Goal: Task Accomplishment & Management: Use online tool/utility

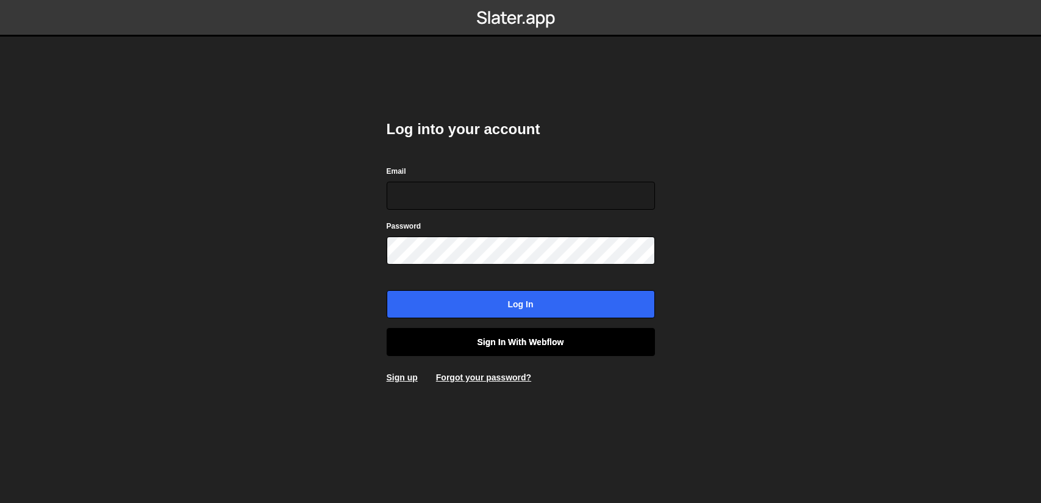
click at [545, 339] on link "Sign in with Webflow" at bounding box center [520, 342] width 268 height 28
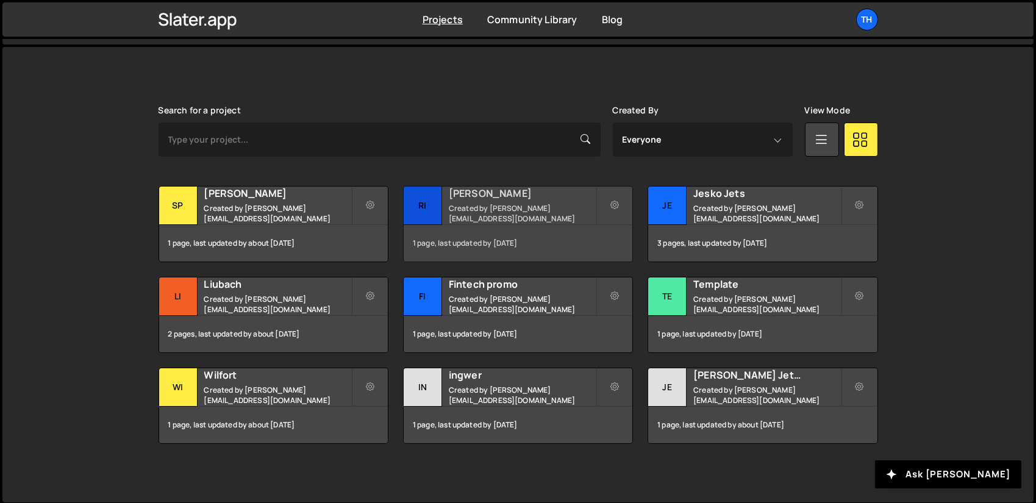
scroll to position [305, 0]
click at [280, 204] on small "Created by ivanchopei@thefirstthelast.agency" at bounding box center [277, 213] width 147 height 21
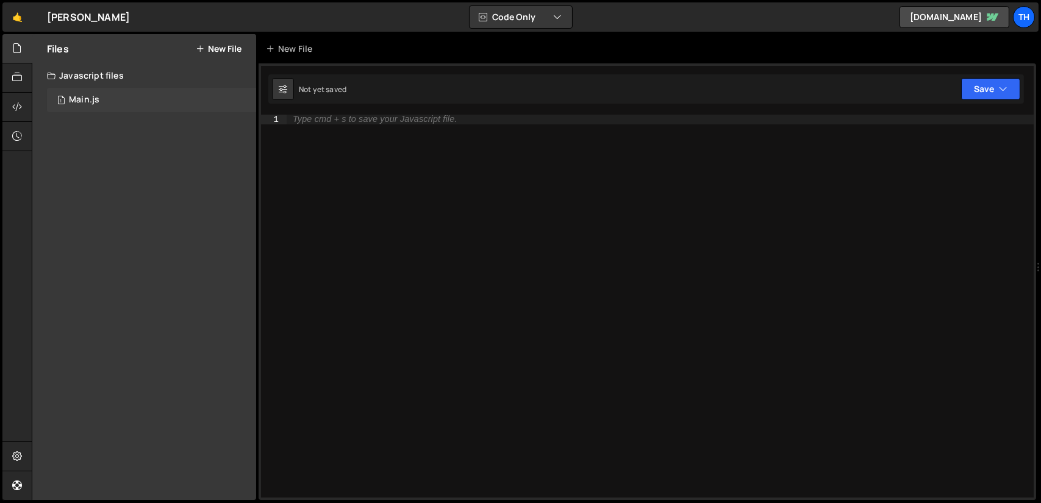
click at [121, 93] on div "1 Main.js 0" at bounding box center [151, 100] width 209 height 24
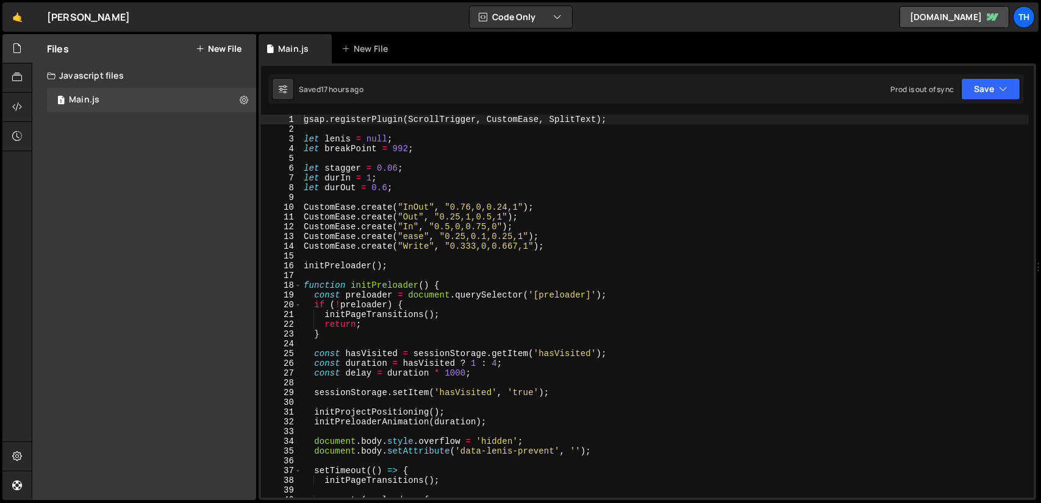
type textarea "let durIn = 1;"
click at [464, 178] on div "gsap . registerPlugin ( ScrollTrigger , CustomEase , SplitText ) ; let lenis = …" at bounding box center [664, 316] width 727 height 402
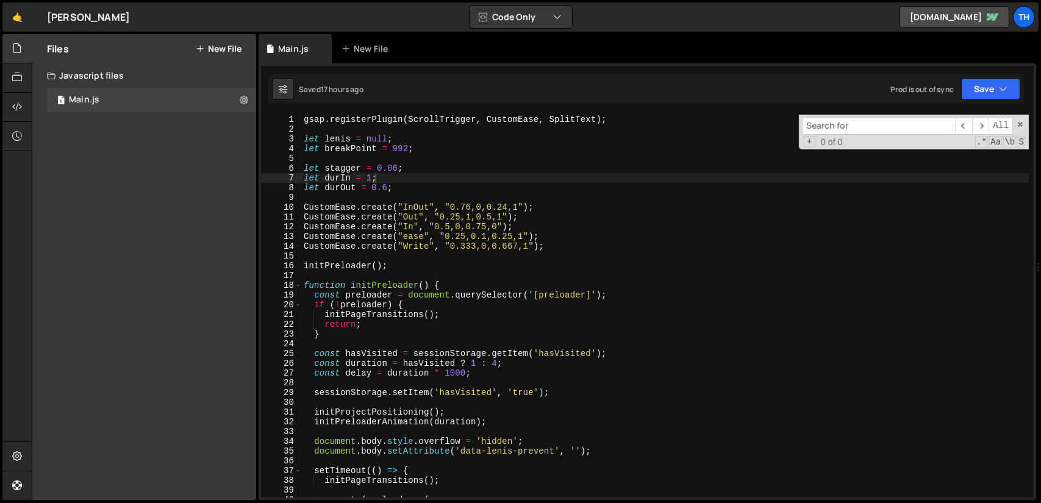
type input "tftlagency2706V&Ch"
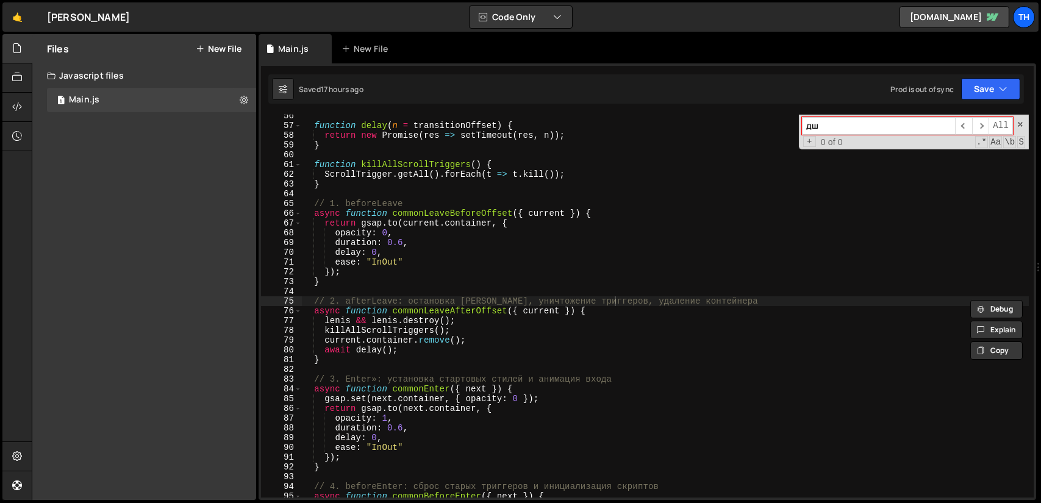
type input "д"
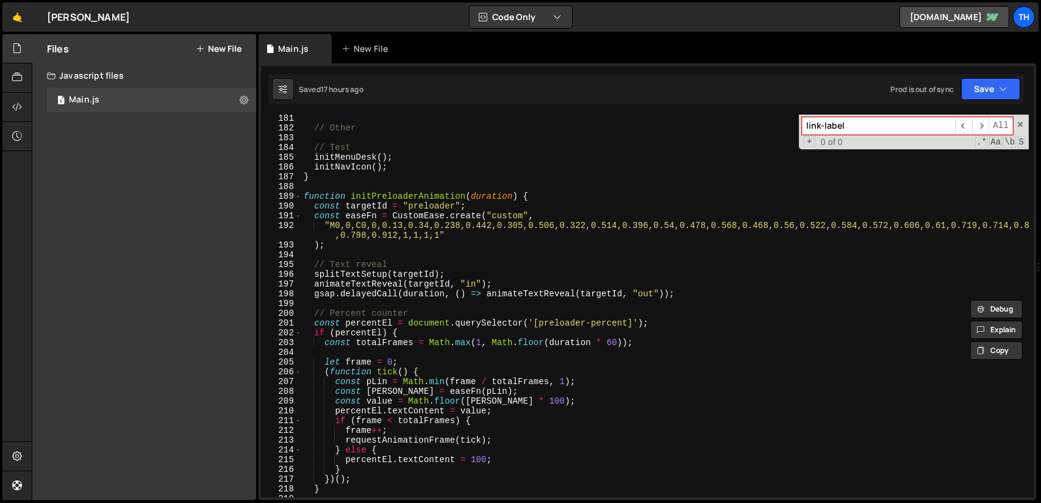
scroll to position [1429, 0]
paste input "_"
click at [984, 125] on span "​" at bounding box center [980, 126] width 17 height 18
click at [964, 124] on span "​" at bounding box center [963, 126] width 17 height 18
paste input "_word"
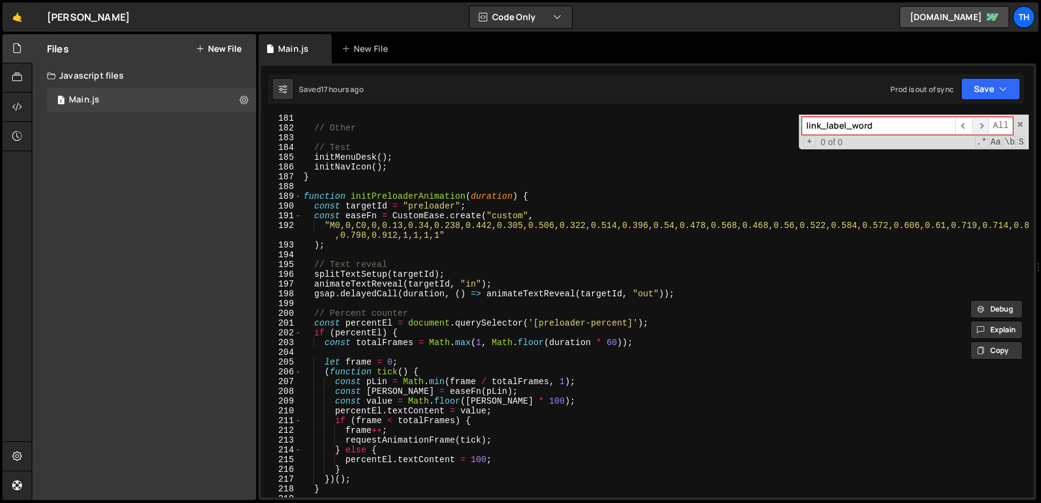
type input "link_label_word"
click at [978, 126] on span "​" at bounding box center [980, 126] width 17 height 18
click at [961, 125] on span "​" at bounding box center [963, 126] width 17 height 18
click at [997, 124] on span "All" at bounding box center [1000, 126] width 24 height 18
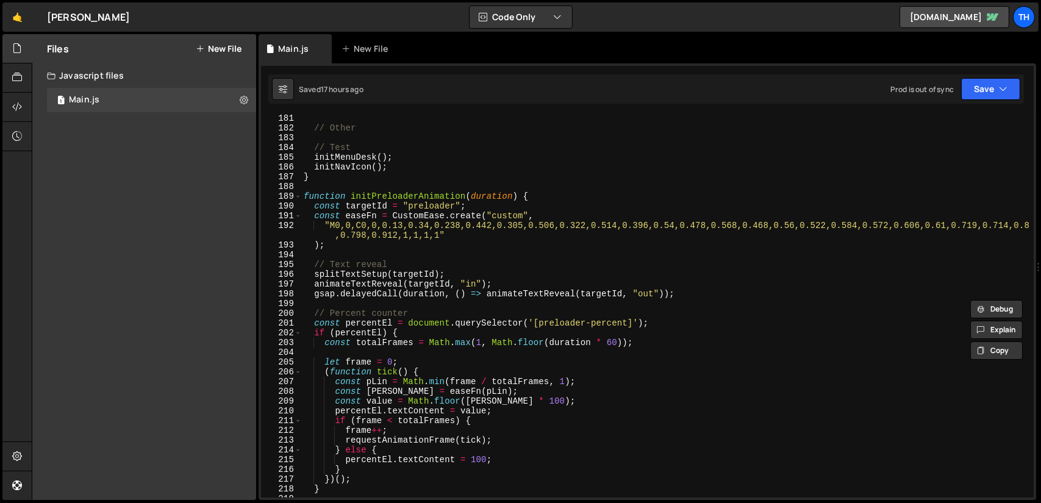
click at [820, 180] on div "// Other // Test initMenuDesk ( ) ; initNavIcon ( ) ; } function initPreloaderA…" at bounding box center [664, 314] width 727 height 402
type textarea "}"
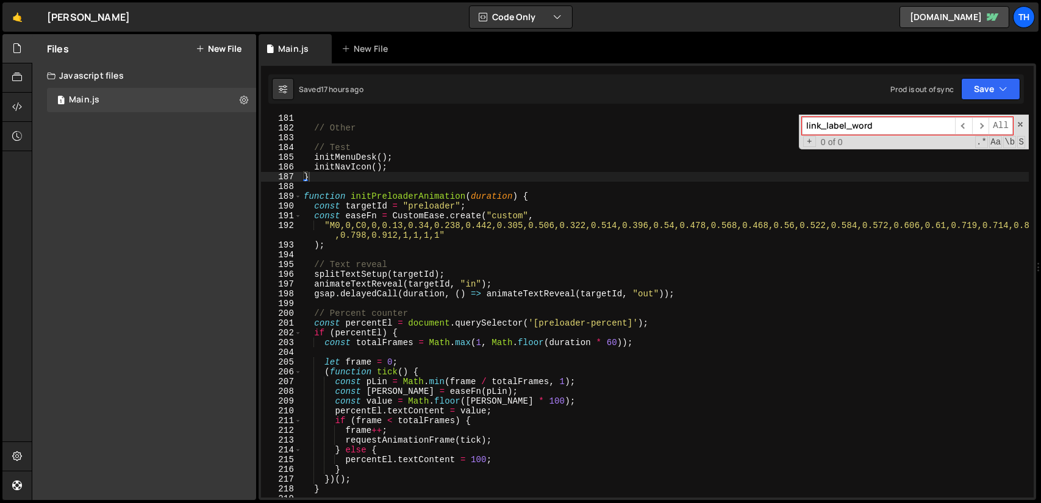
paste input "1 text-light"
click at [961, 130] on span "​" at bounding box center [963, 126] width 17 height 18
paste input "hover="link""
type input "д"
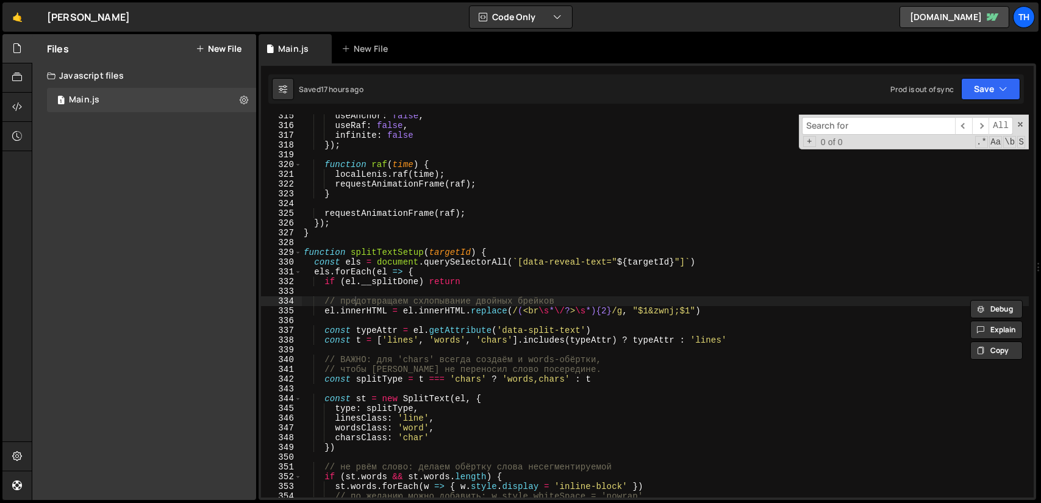
type input "д"
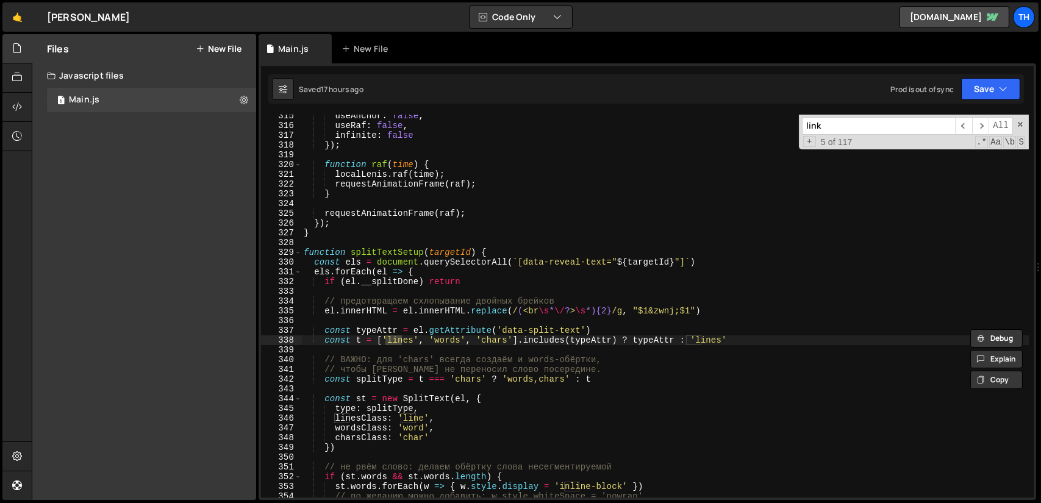
scroll to position [7372, 0]
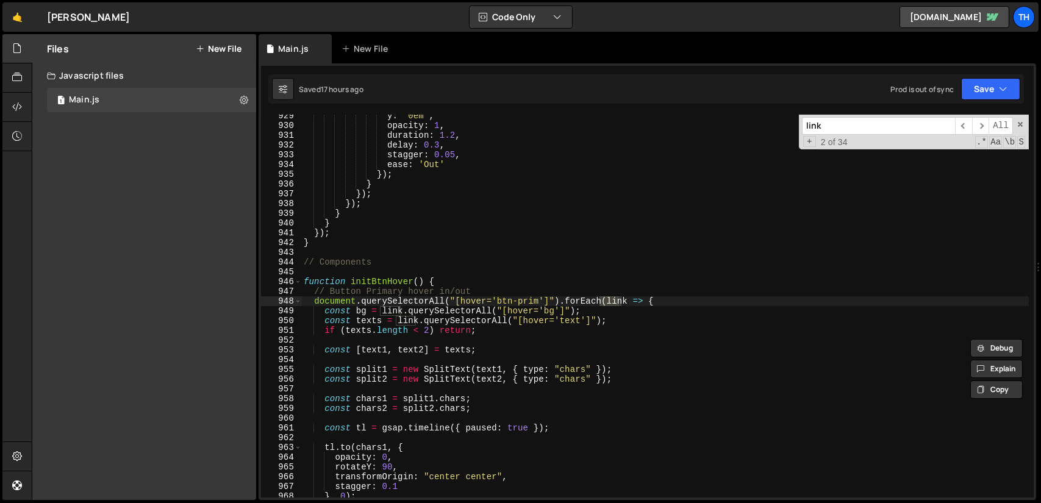
type input "link"
type textarea "const bg = link.querySelectorAll("[hover='bg']");"
drag, startPoint x: 558, startPoint y: 310, endPoint x: 498, endPoint y: 308, distance: 60.4
click at [498, 308] on div "y : '0em' , opacity : 1 , duration : 1.2 , delay : 0.3 , stagger : 0.05 , ease …" at bounding box center [664, 312] width 727 height 402
click at [838, 126] on input "link" at bounding box center [878, 126] width 153 height 18
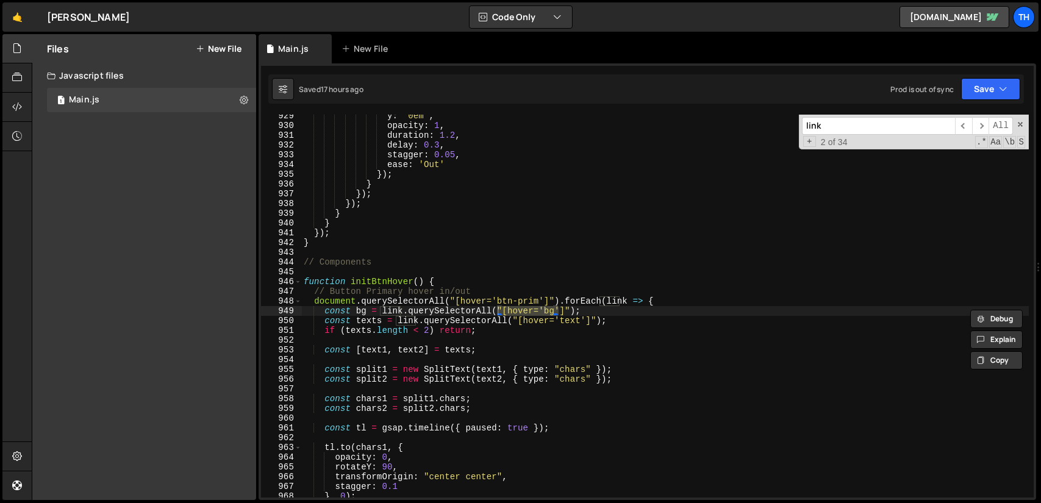
paste input "[hover='bg']"
click at [853, 123] on input "[hover='bg']" at bounding box center [878, 126] width 153 height 18
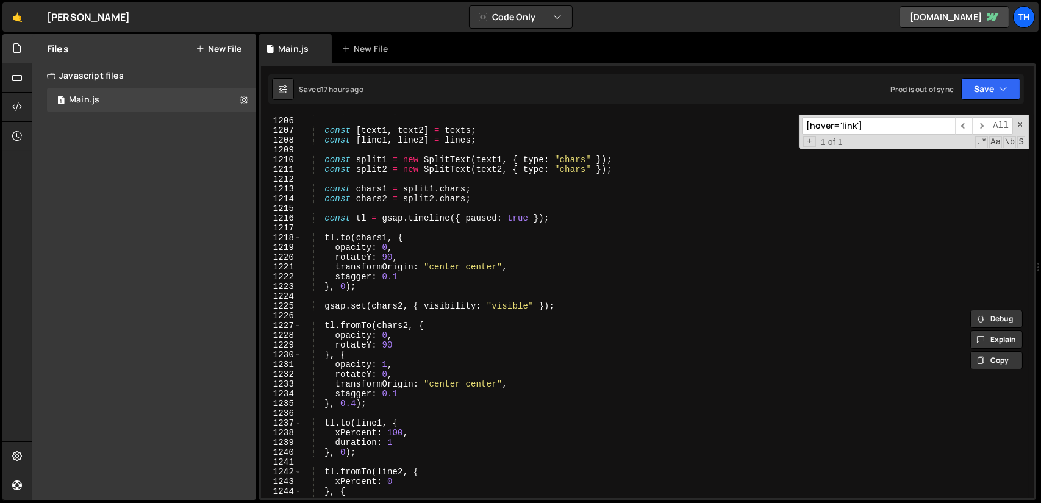
scroll to position [9595, 0]
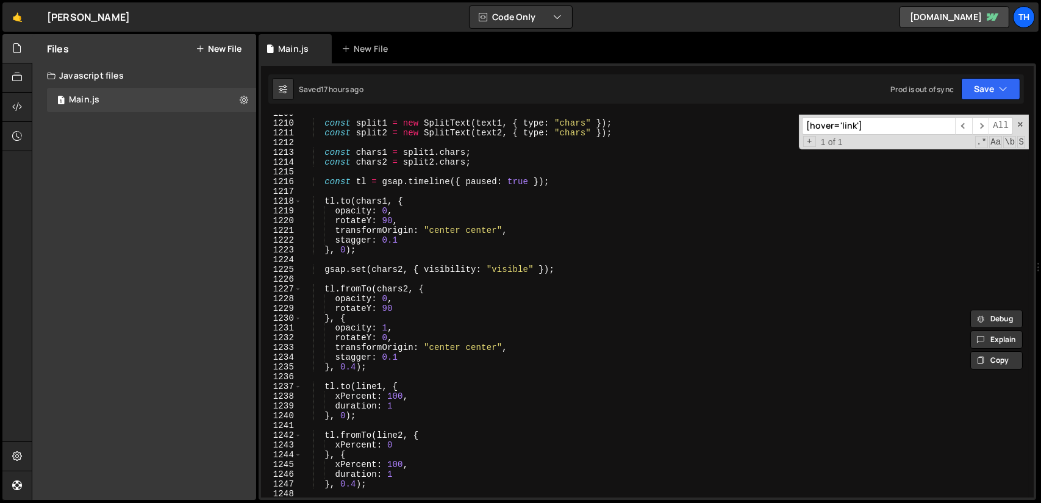
type input "[hover='link']"
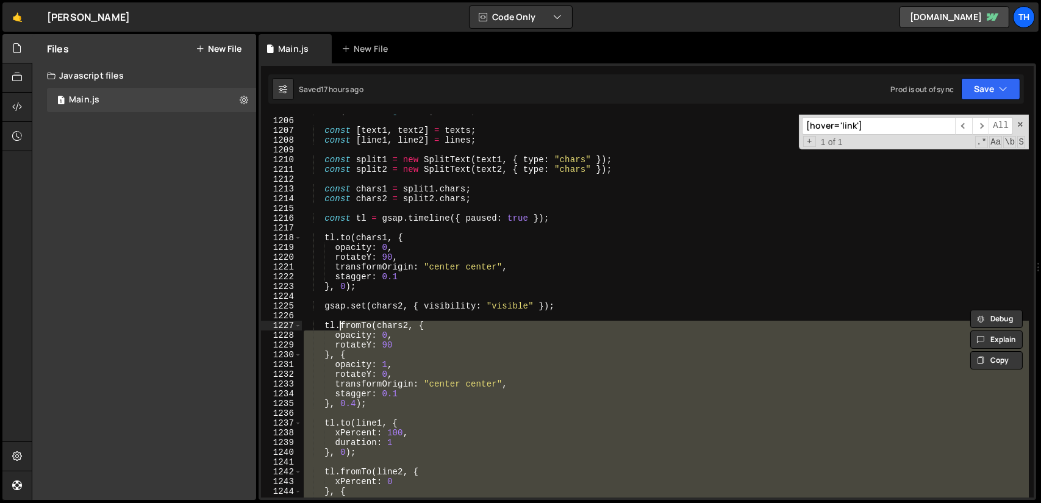
scroll to position [9476, 0]
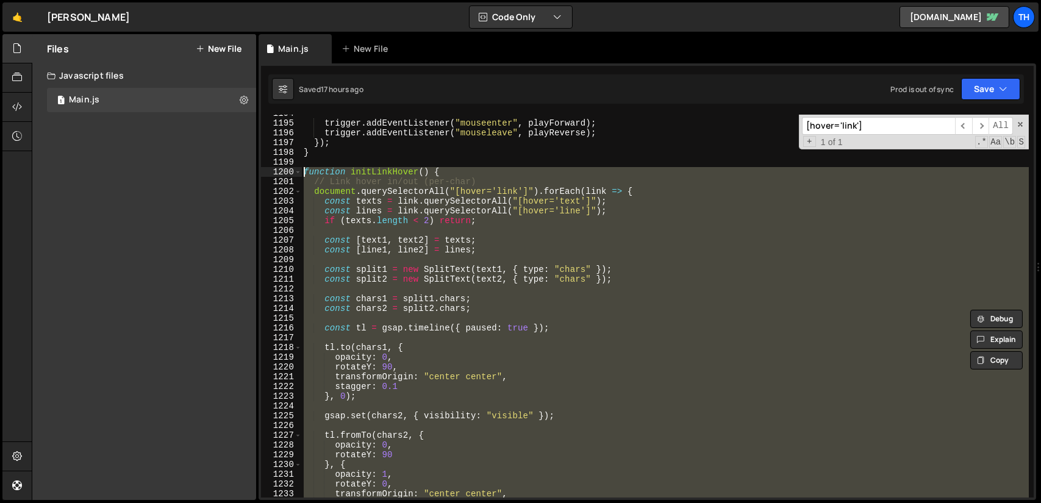
drag, startPoint x: 336, startPoint y: 413, endPoint x: 305, endPoint y: 171, distance: 244.7
click at [305, 171] on div "trigger . addEventListener ( "mouseenter" , playForward ) ; trigger . addEventL…" at bounding box center [664, 310] width 727 height 402
type textarea "function initLinkHover() { // Link hover in/out (per-char)"
click at [436, 158] on div "trigger . addEventListener ( "mouseenter" , playForward ) ; trigger . addEventL…" at bounding box center [664, 310] width 727 height 402
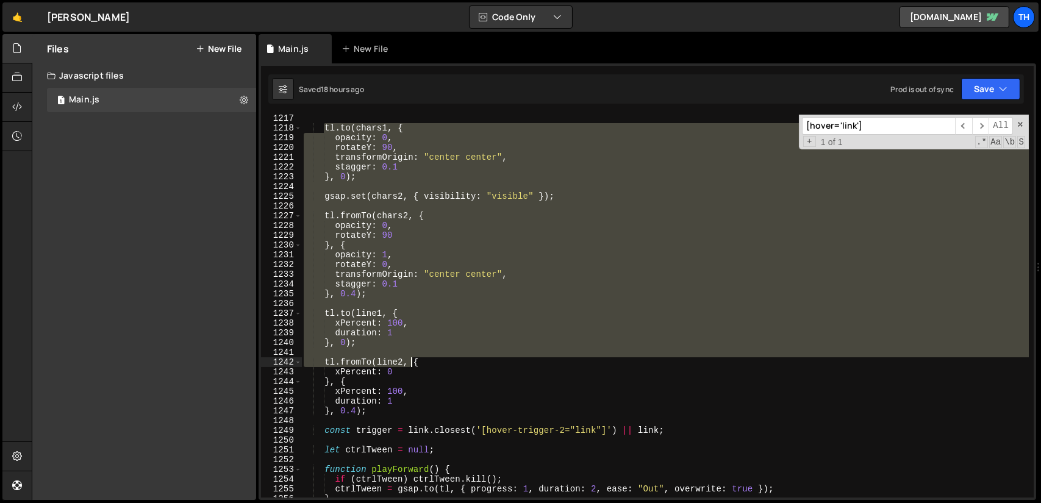
scroll to position [9655, 0]
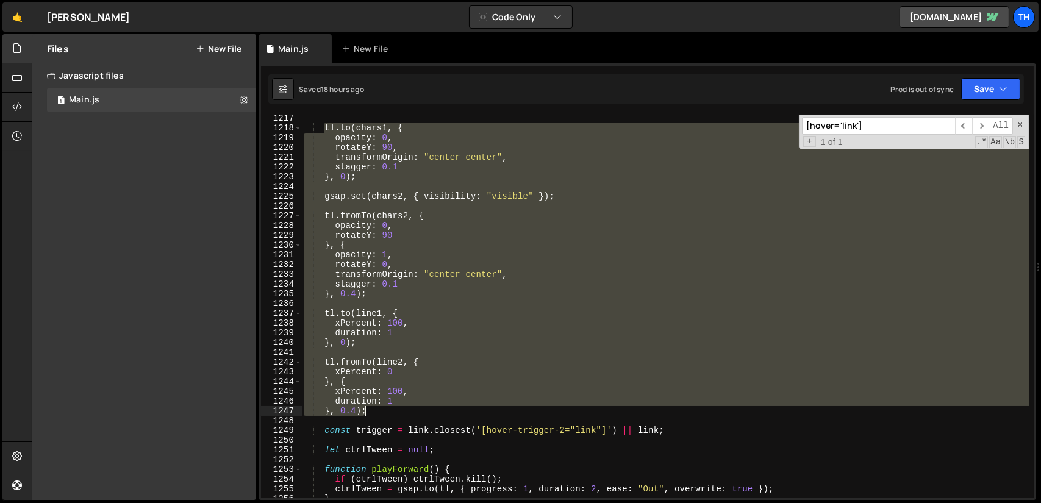
drag, startPoint x: 324, startPoint y: 271, endPoint x: 405, endPoint y: 413, distance: 163.5
click at [405, 413] on div "tl . to ( chars1 , { opacity : 0 , rotateY : 90 , transformOrigin : "center cen…" at bounding box center [664, 314] width 727 height 402
click at [400, 319] on div "tl . to ( chars1 , { opacity : 0 , rotateY : 90 , transformOrigin : "center cen…" at bounding box center [664, 306] width 727 height 383
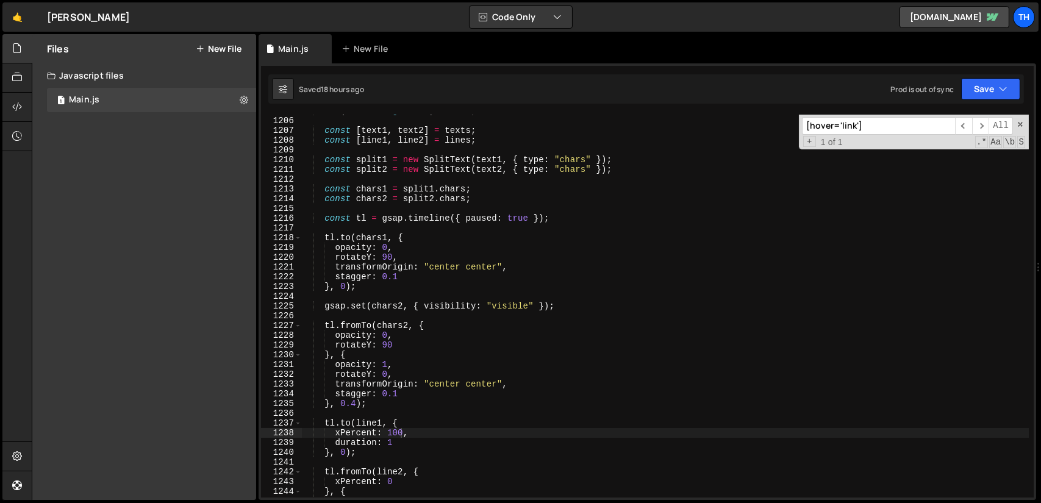
scroll to position [9595, 0]
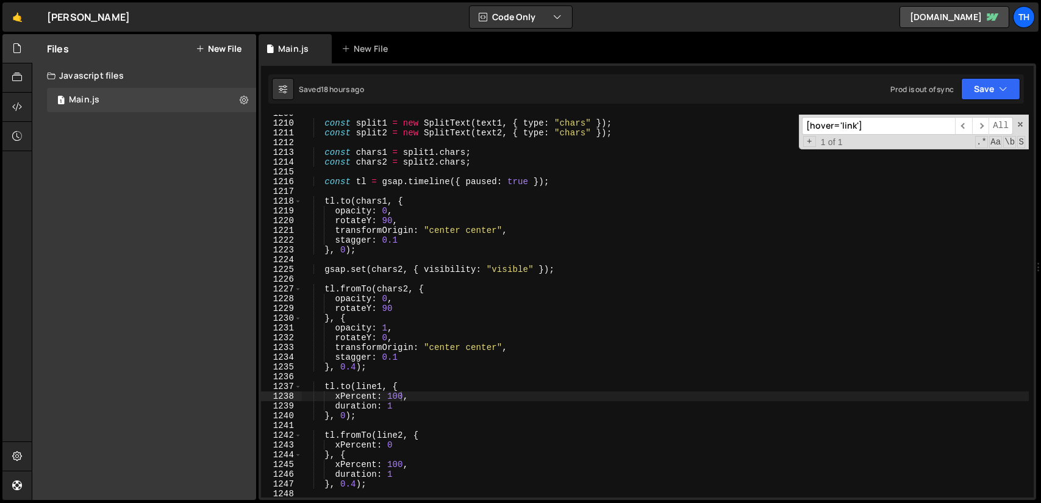
click at [133, 282] on div "Files New File Javascript files 1 Main.js 0 CSS files Copy share link Edit File…" at bounding box center [144, 267] width 224 height 466
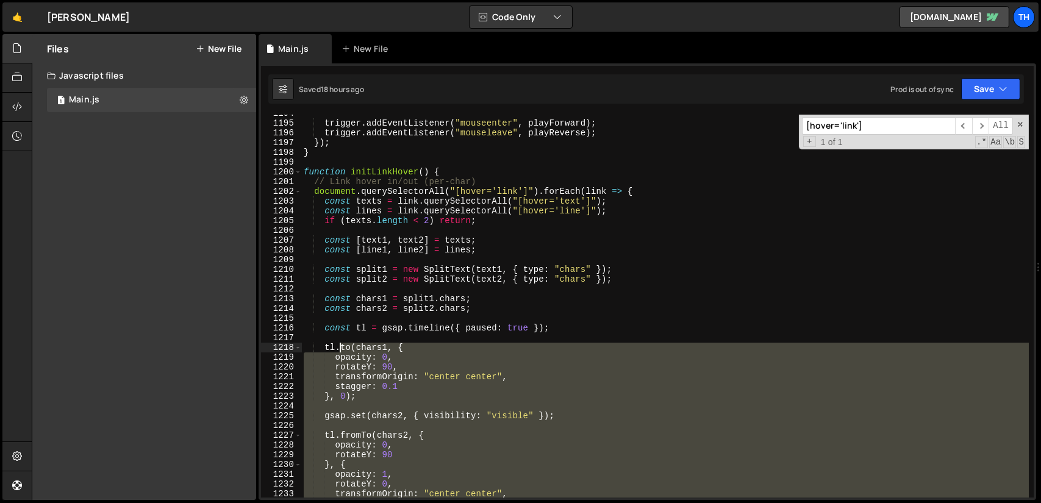
scroll to position [9476, 0]
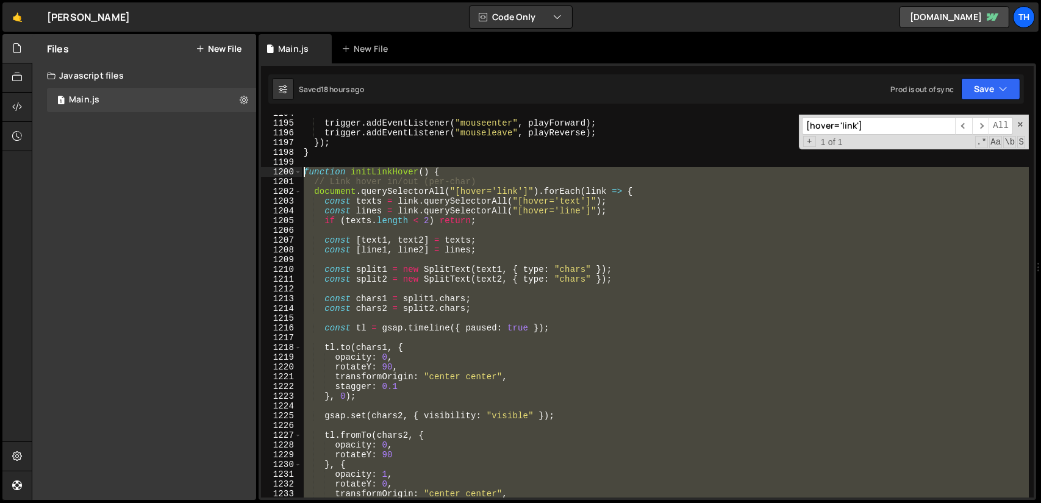
drag, startPoint x: 326, startPoint y: 416, endPoint x: 302, endPoint y: 169, distance: 247.5
click at [302, 169] on div "trigger . addEventListener ( "mouseenter" , playForward ) ; trigger . addEventL…" at bounding box center [664, 310] width 727 height 402
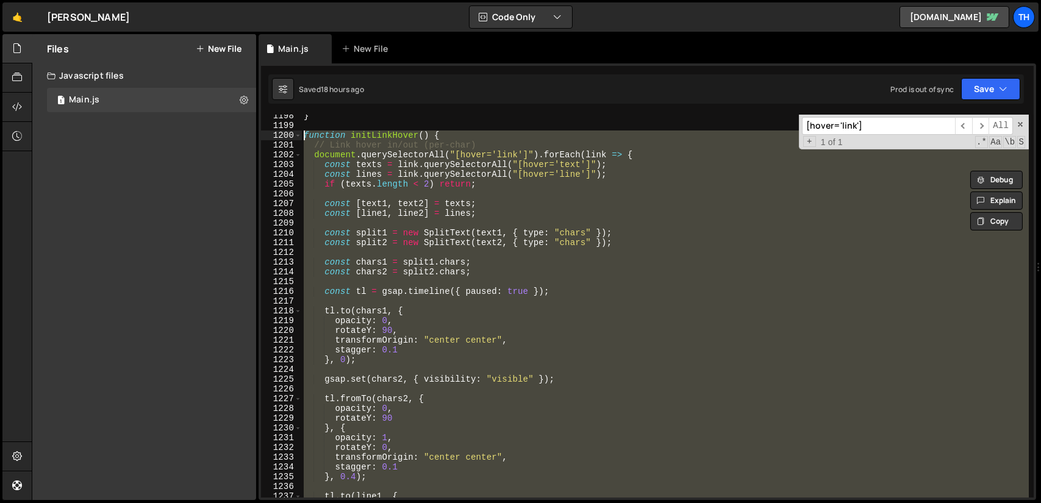
scroll to position [9506, 0]
click at [418, 210] on div "} function initLinkHover ( ) { // Link hover in/out (per-char) document . query…" at bounding box center [664, 306] width 727 height 383
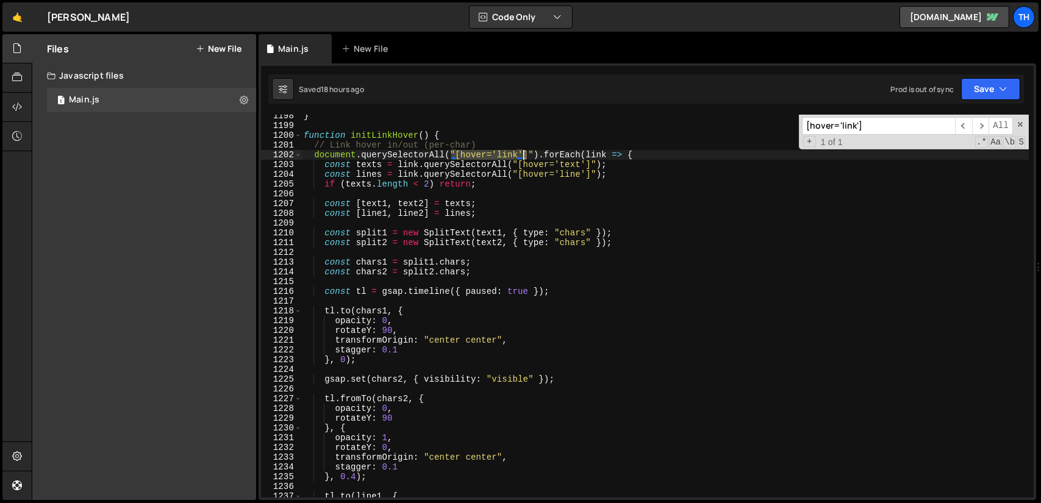
drag, startPoint x: 450, startPoint y: 151, endPoint x: 524, endPoint y: 150, distance: 73.2
click at [524, 150] on div "} function initLinkHover ( ) { // Link hover in/out (per-char) document . query…" at bounding box center [664, 312] width 727 height 402
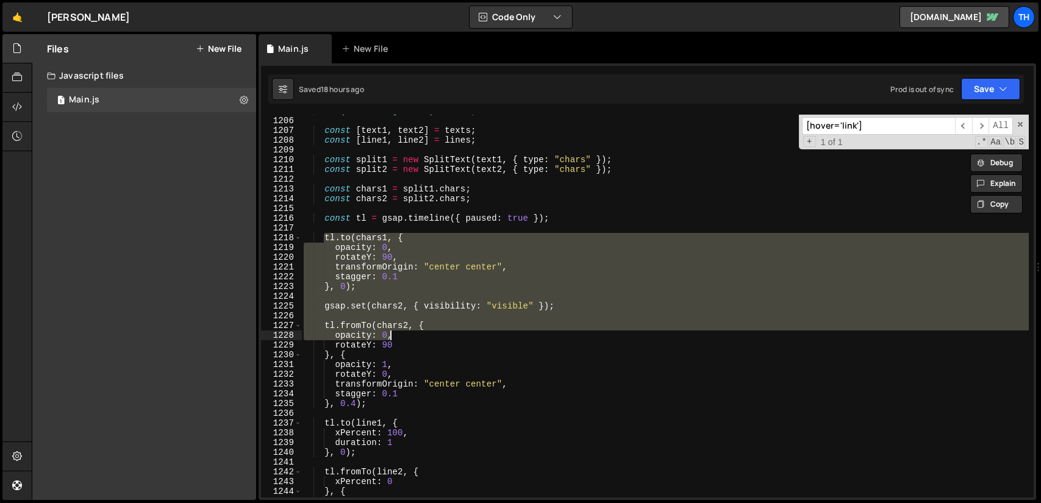
scroll to position [9595, 0]
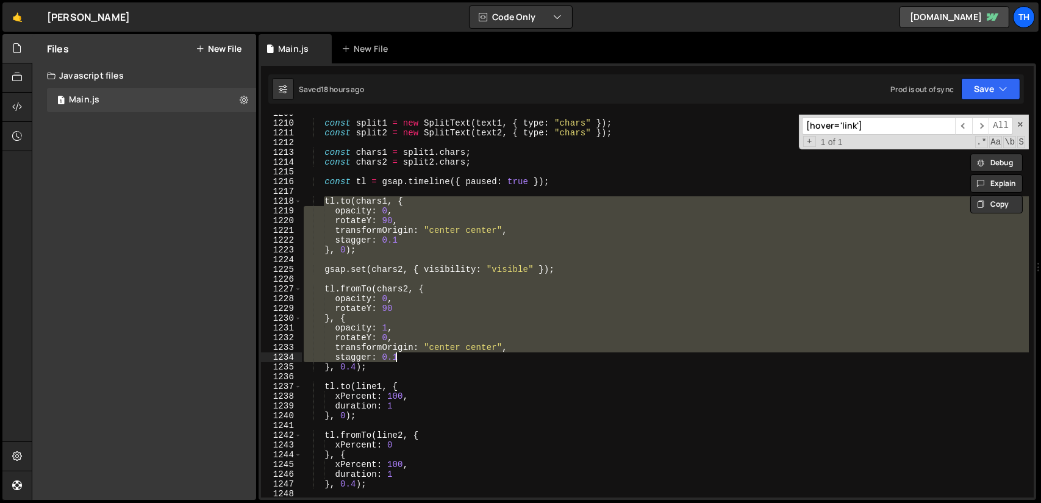
drag, startPoint x: 324, startPoint y: 272, endPoint x: 425, endPoint y: 352, distance: 128.9
click at [428, 357] on div "const split1 = new SplitText ( text1 , { type : "chars" }) ; const split2 = new…" at bounding box center [664, 310] width 727 height 402
click at [416, 329] on div "const split1 = new SplitText ( text1 , { type : "chars" }) ; const split2 = new…" at bounding box center [664, 306] width 727 height 383
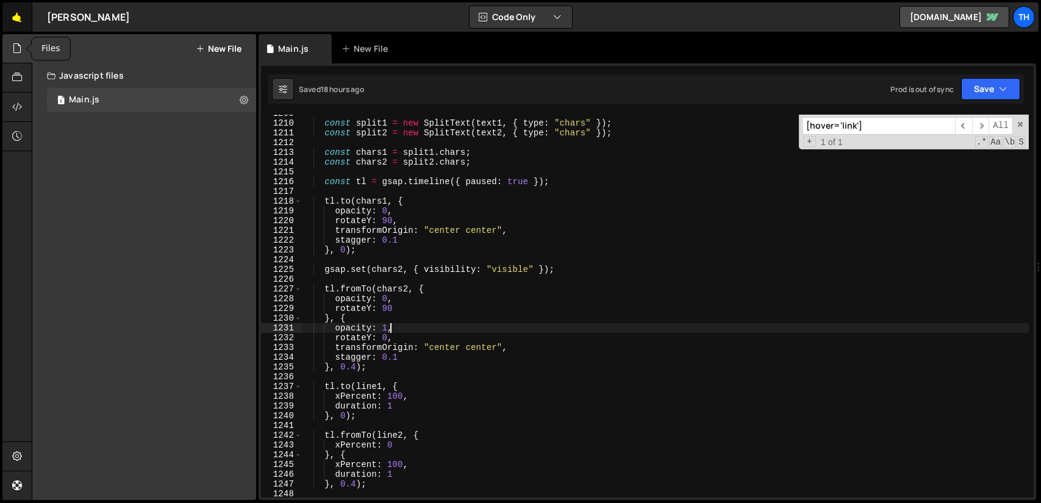
click at [19, 18] on link "🤙" at bounding box center [17, 16] width 30 height 29
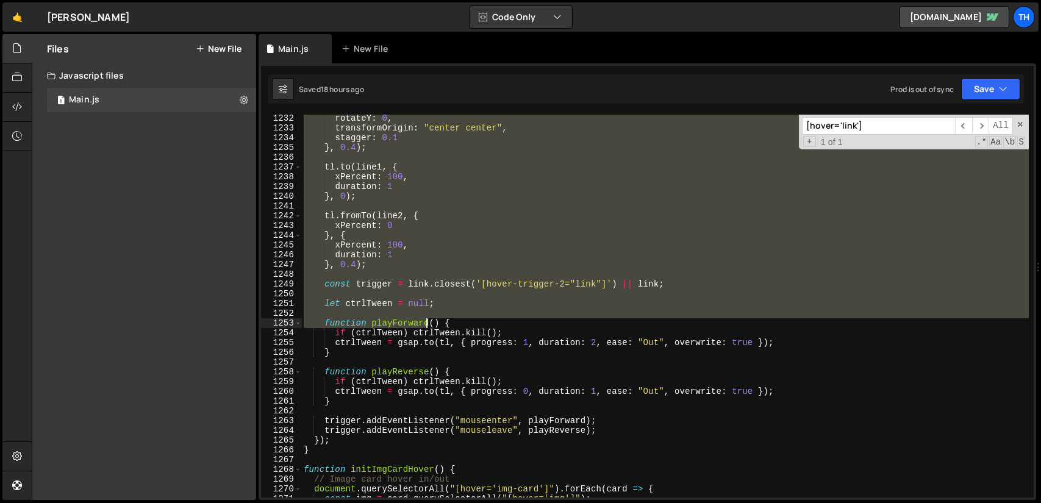
scroll to position [9804, 0]
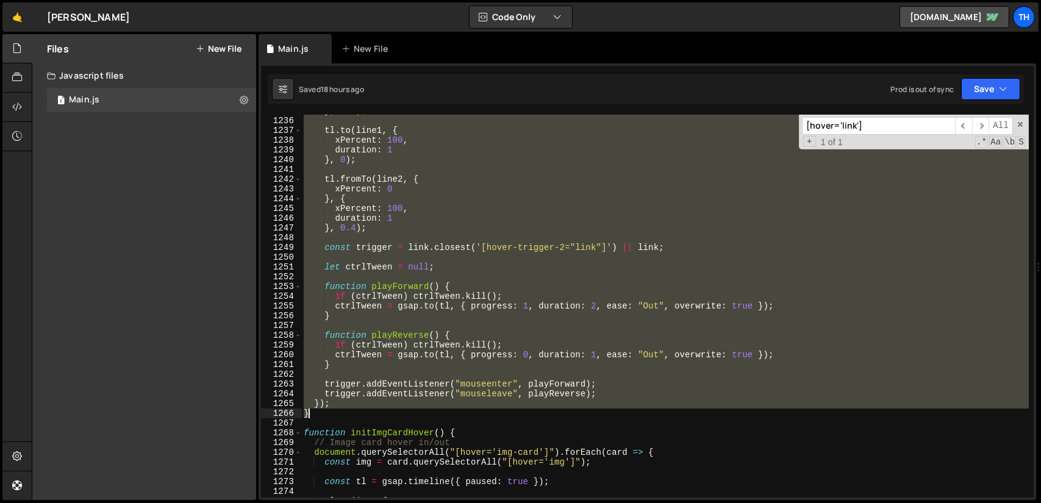
drag, startPoint x: 305, startPoint y: 133, endPoint x: 377, endPoint y: 412, distance: 288.4
click at [377, 412] on div "} , 0.4 ) ; tl . to ( line1 , { xPercent : 100 , duration : 1 } , 0 ) ; tl . fr…" at bounding box center [664, 307] width 727 height 402
type textarea "}); }"
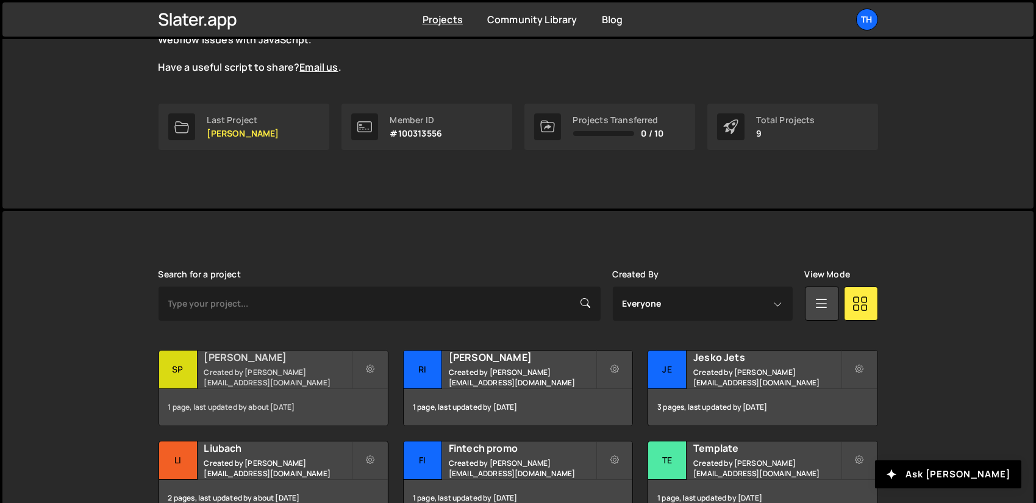
scroll to position [305, 0]
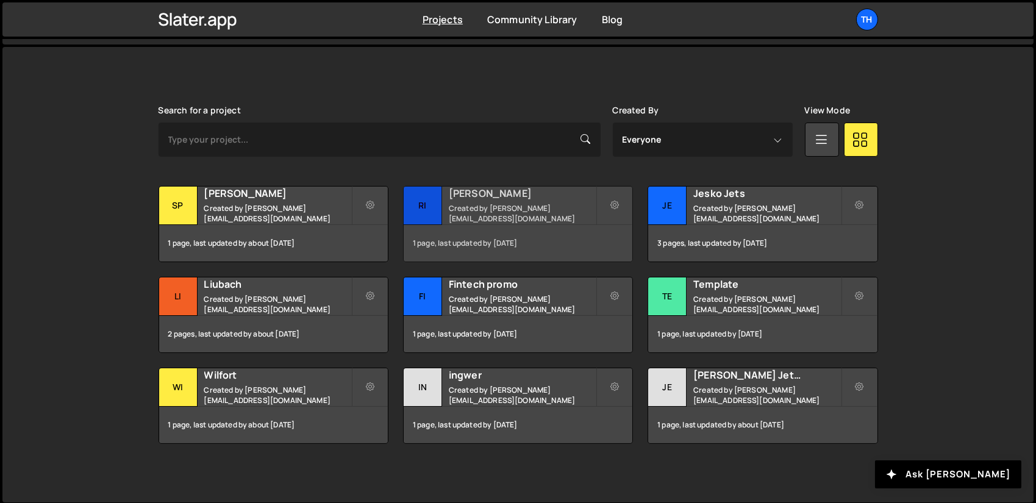
click at [544, 203] on small "Created by [PERSON_NAME][EMAIL_ADDRESS][DOMAIN_NAME]" at bounding box center [522, 213] width 147 height 21
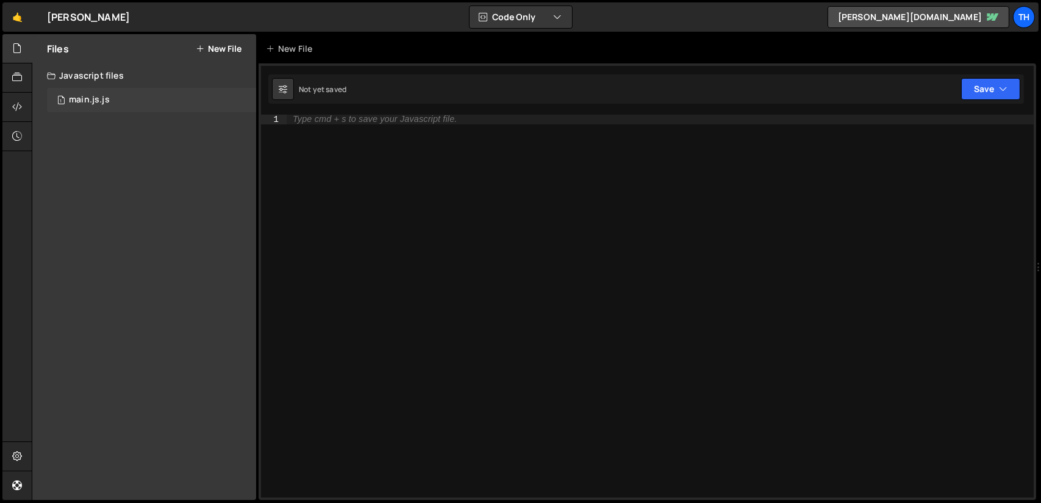
click at [90, 98] on div "main.js.js" at bounding box center [89, 99] width 41 height 11
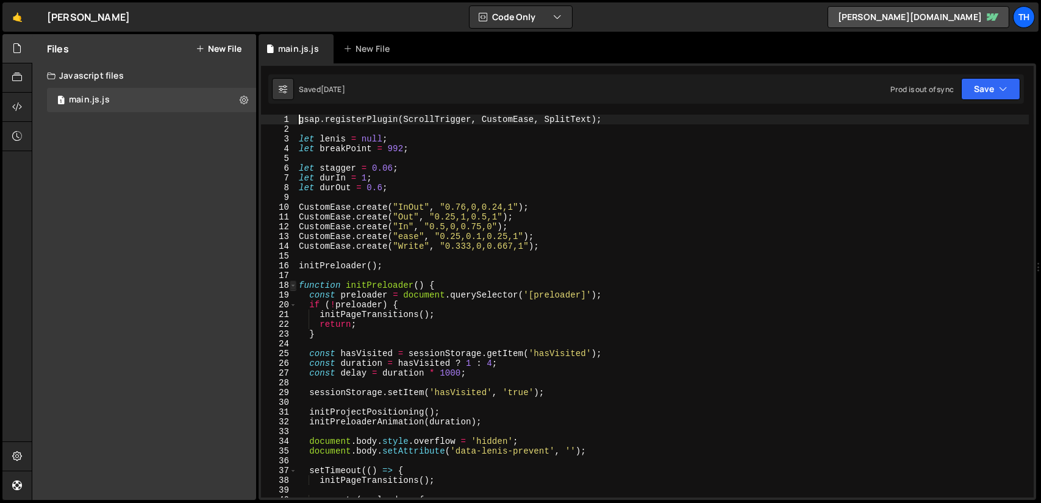
click at [294, 285] on span at bounding box center [293, 285] width 7 height 10
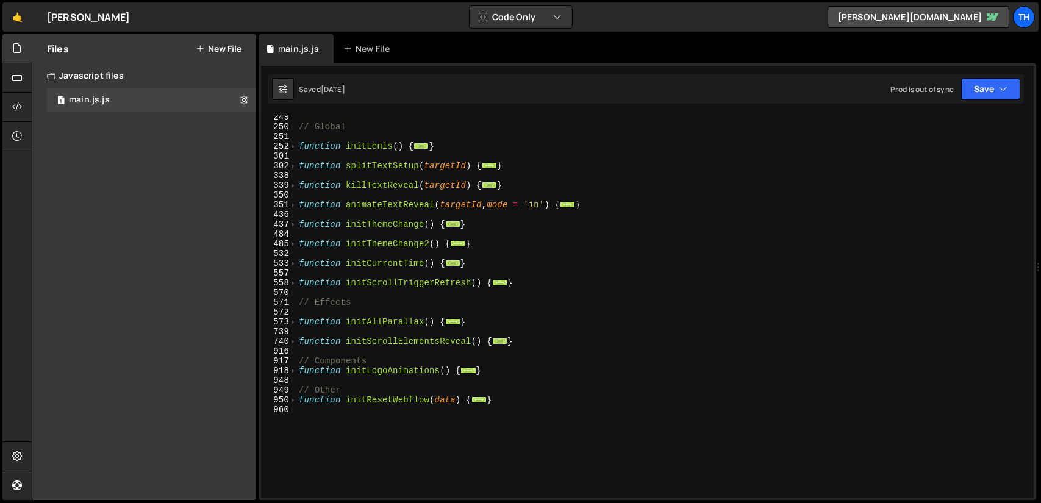
scroll to position [293, 0]
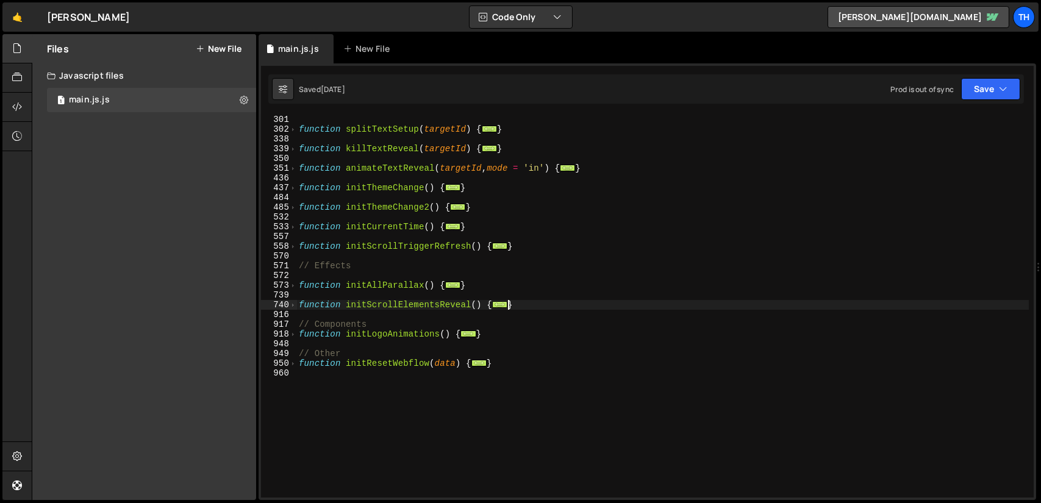
click at [529, 307] on div "function splitTextSetup ( targetId ) { ... } function killTextReveal ( targetId…" at bounding box center [662, 316] width 732 height 402
type textarea "}"
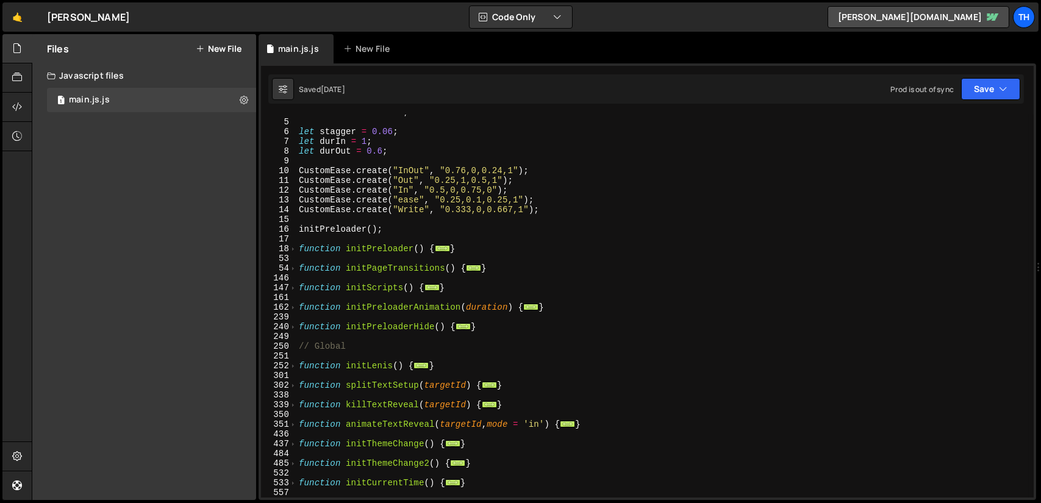
scroll to position [0, 0]
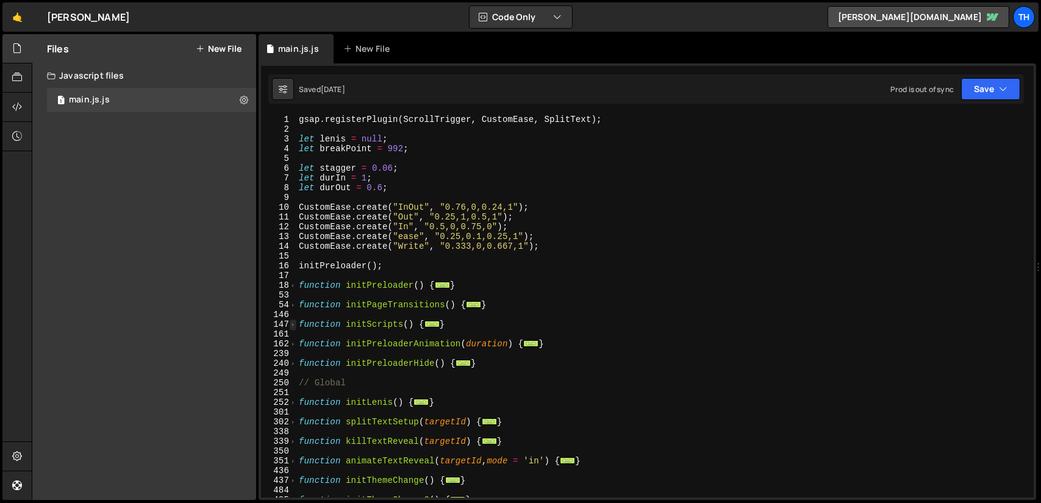
click at [292, 326] on span at bounding box center [293, 324] width 7 height 10
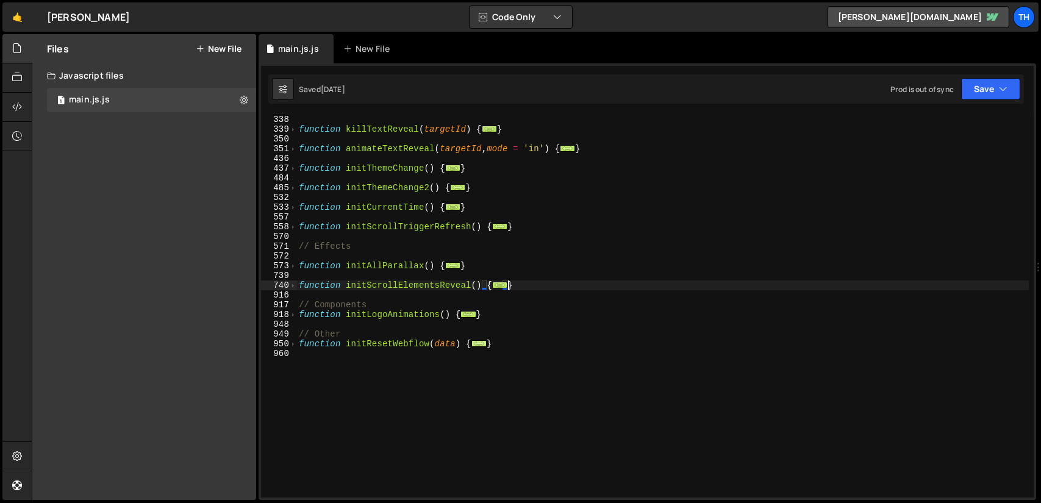
scroll to position [439, 0]
click at [503, 319] on div "function killTextReveal ( targetId ) { ... } function animateTextReveal ( targe…" at bounding box center [662, 316] width 732 height 402
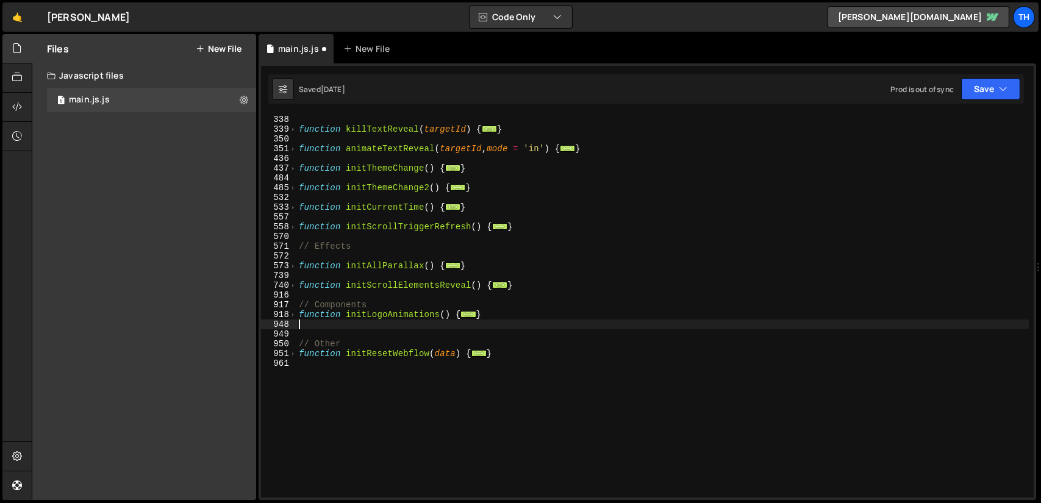
paste textarea "}"
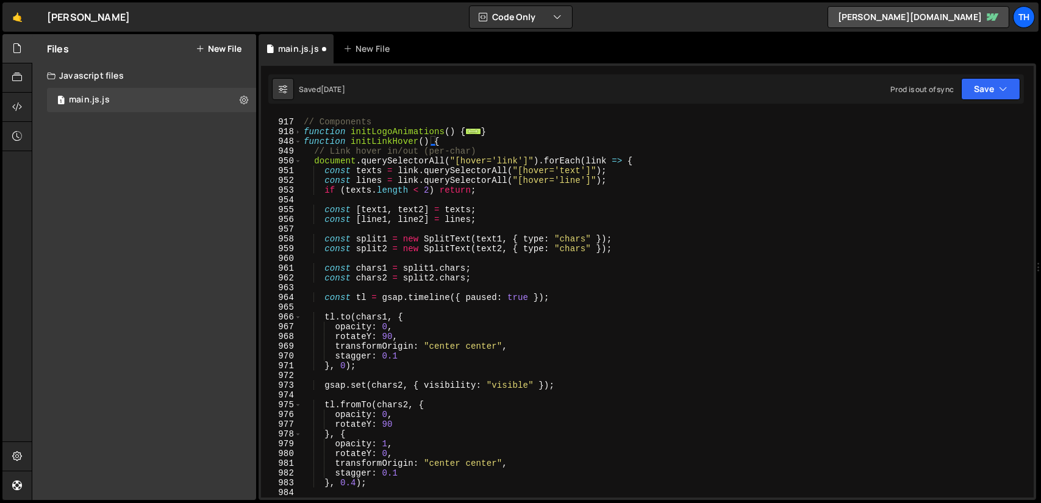
scroll to position [549, 0]
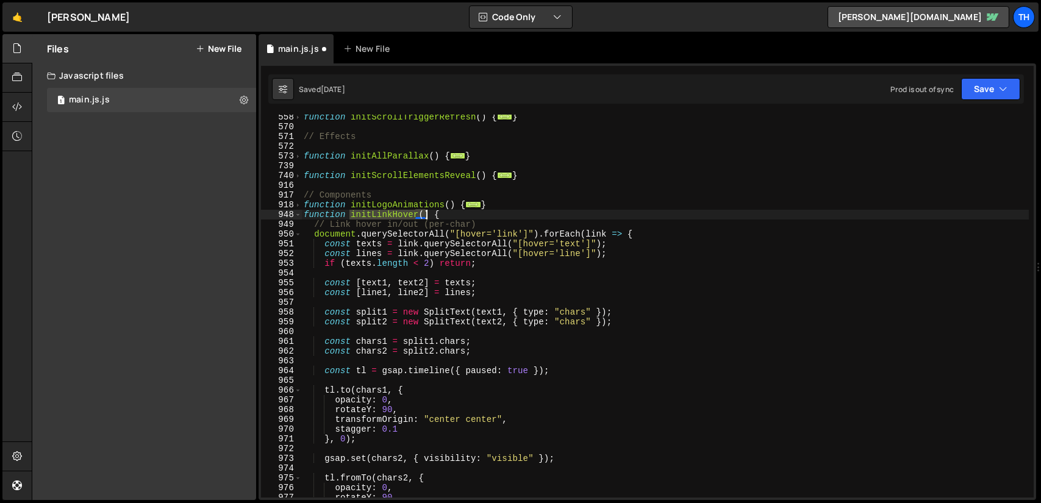
drag, startPoint x: 357, startPoint y: 213, endPoint x: 427, endPoint y: 212, distance: 69.5
click at [427, 212] on div "function initScrollTriggerRefresh ( ) { ... } // Effects function initAllParall…" at bounding box center [664, 313] width 727 height 402
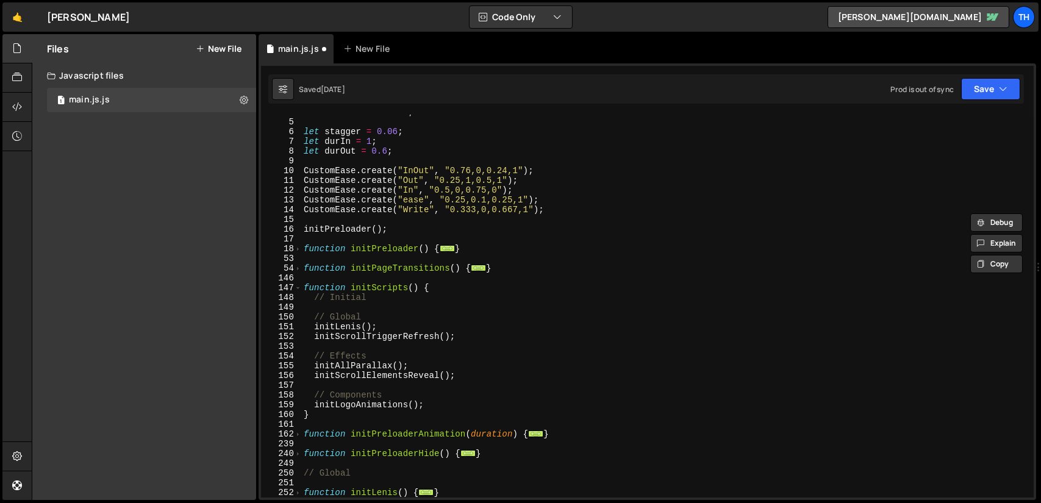
scroll to position [0, 0]
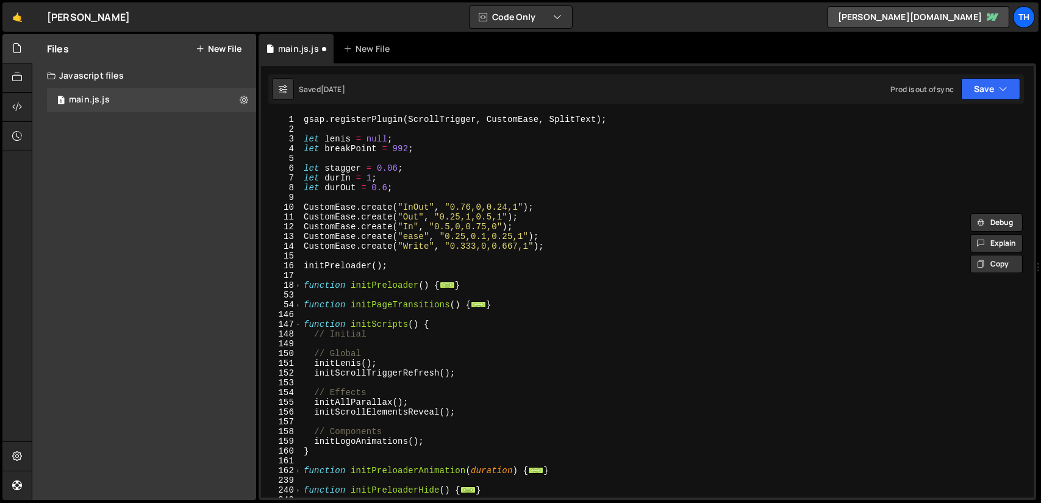
click at [479, 408] on div "gsap . registerPlugin ( ScrollTrigger , CustomEase , SplitText ) ; let lenis = …" at bounding box center [664, 316] width 727 height 402
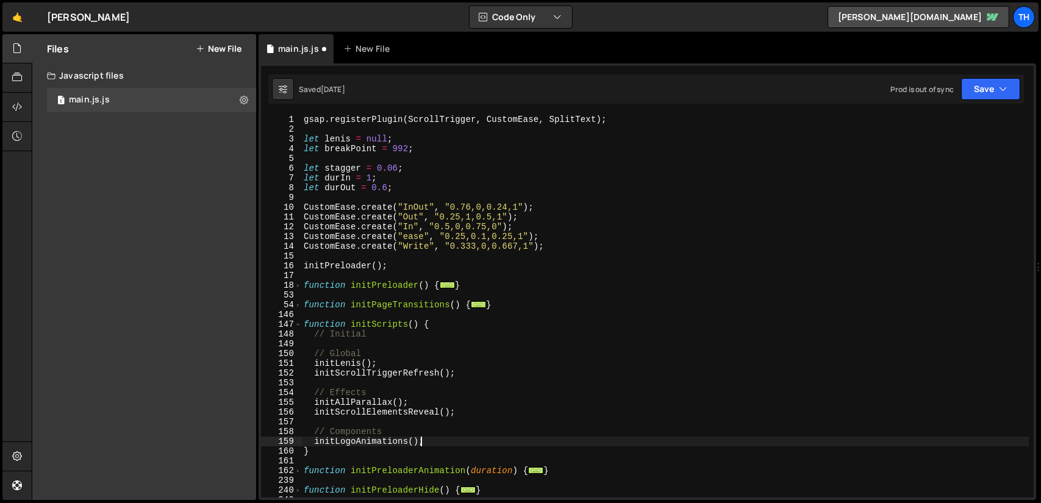
drag, startPoint x: 446, startPoint y: 439, endPoint x: 457, endPoint y: 437, distance: 11.8
click at [445, 439] on div "gsap . registerPlugin ( ScrollTrigger , CustomEase , SplitText ) ; let lenis = …" at bounding box center [664, 316] width 727 height 402
type textarea "initLogoAnimations();"
paste textarea "initLinkHover()"
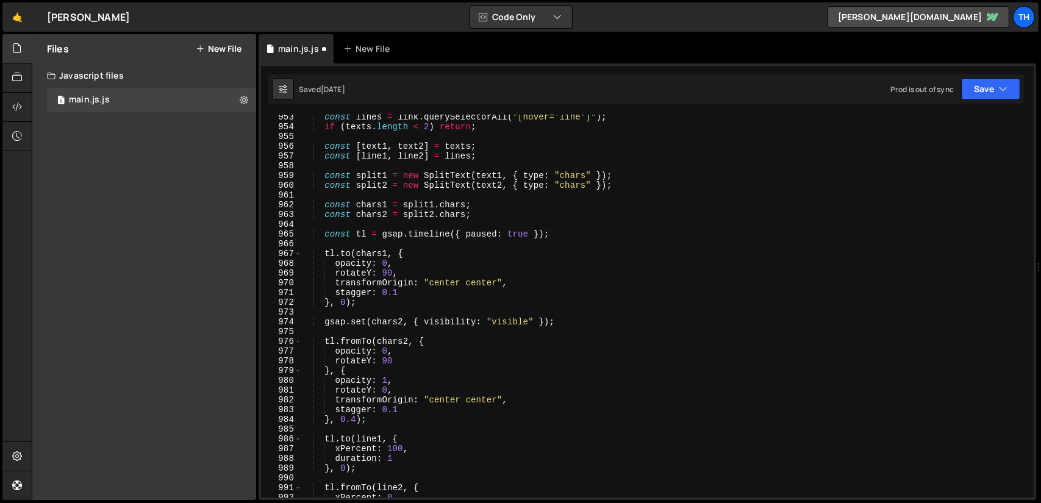
scroll to position [695, 0]
click at [367, 271] on div "const lines = link . querySelectorAll ( "[hover='line']" ) ; if ( texts . lengt…" at bounding box center [664, 313] width 727 height 402
click at [365, 362] on div "const lines = link . querySelectorAll ( "[hover='line']" ) ; if ( texts . lengt…" at bounding box center [664, 313] width 727 height 402
click at [366, 391] on div "const lines = link . querySelectorAll ( "[hover='line']" ) ; if ( texts . lengt…" at bounding box center [664, 313] width 727 height 402
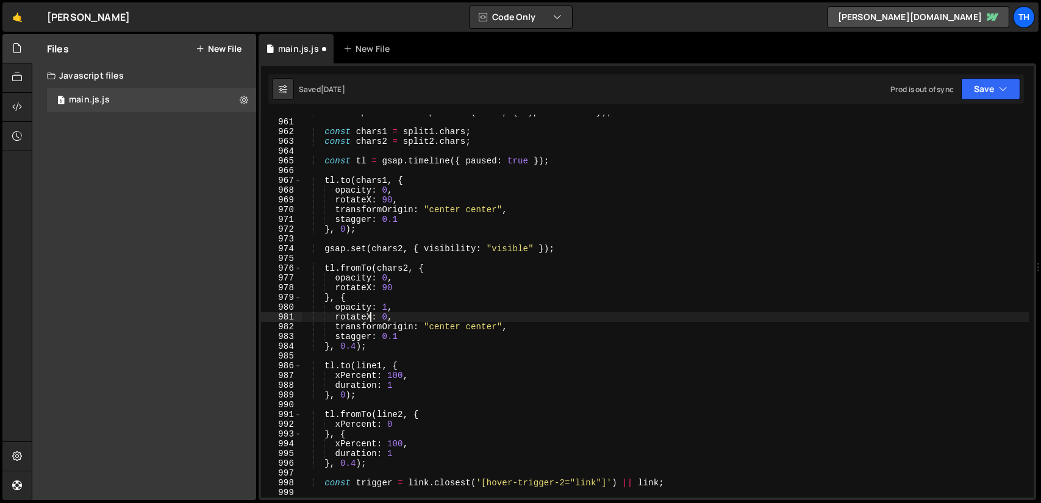
scroll to position [768, 0]
click at [1000, 88] on icon "button" at bounding box center [1002, 89] width 9 height 12
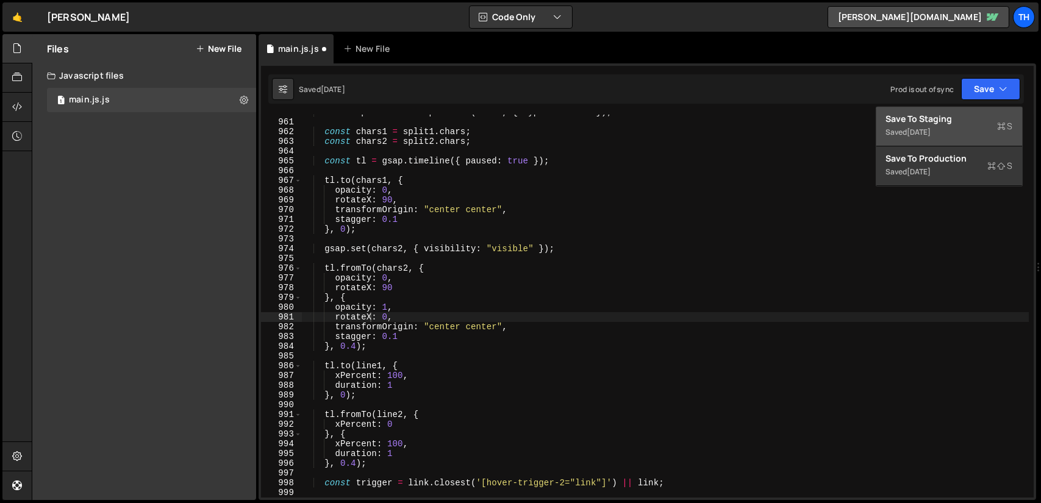
click at [955, 117] on div "Save to Staging S" at bounding box center [949, 119] width 127 height 12
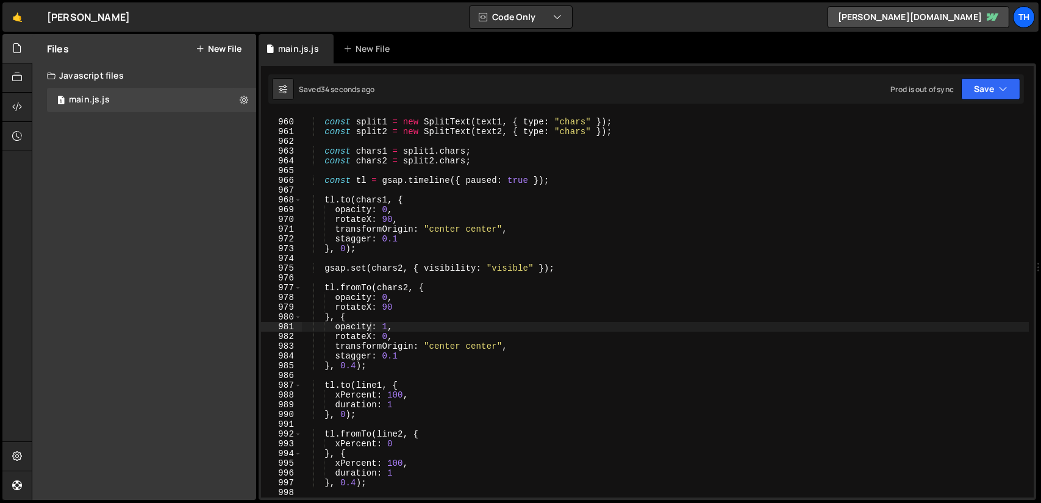
scroll to position [9397, 0]
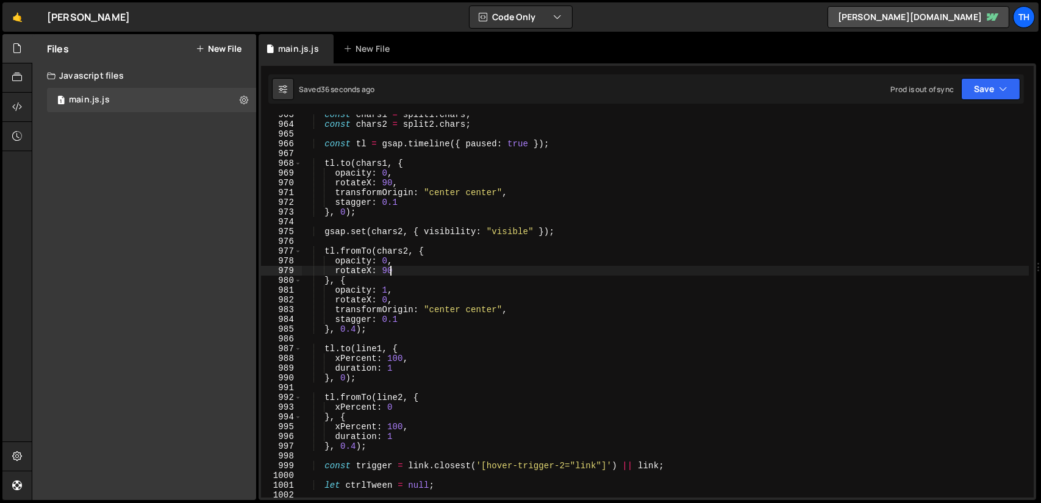
click at [394, 266] on div "const chars1 = split1 . chars ; const chars2 = split2 . chars ; const tl = gsap…" at bounding box center [664, 311] width 727 height 402
click at [448, 191] on div "const chars1 = split1 . chars ; const chars2 = split2 . chars ; const tl = gsap…" at bounding box center [664, 311] width 727 height 402
click at [444, 192] on div "const chars1 = split1 . chars ; const chars2 = split2 . chars ; const tl = gsap…" at bounding box center [664, 311] width 727 height 402
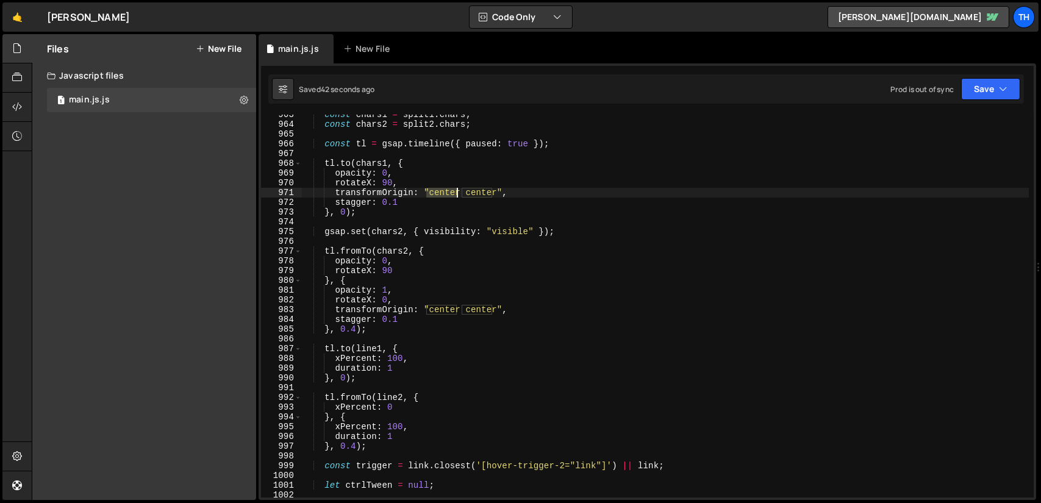
click at [444, 192] on div "const chars1 = split1 . chars ; const chars2 = split2 . chars ; const tl = gsap…" at bounding box center [664, 311] width 727 height 402
click at [480, 196] on div "const chars1 = split1 . chars ; const chars2 = split2 . chars ; const tl = gsap…" at bounding box center [664, 311] width 727 height 402
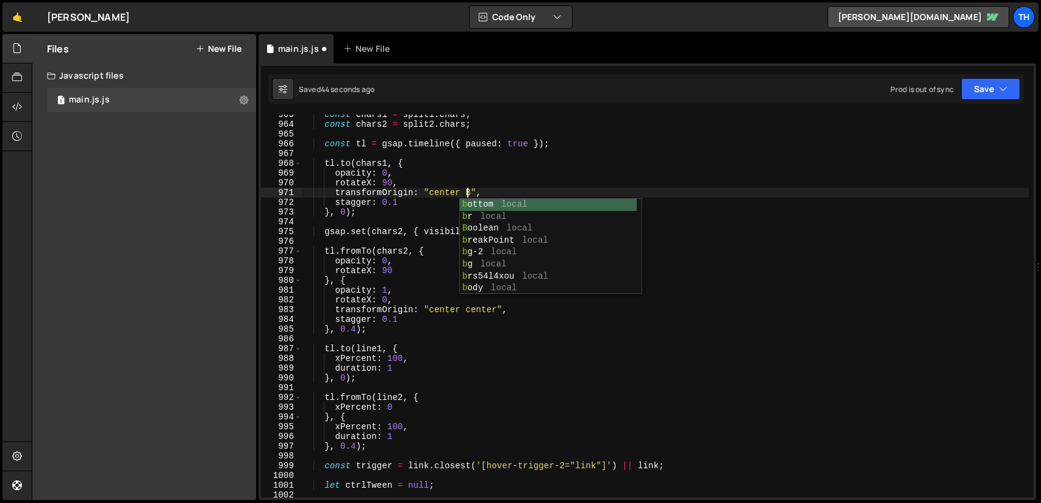
scroll to position [0, 11]
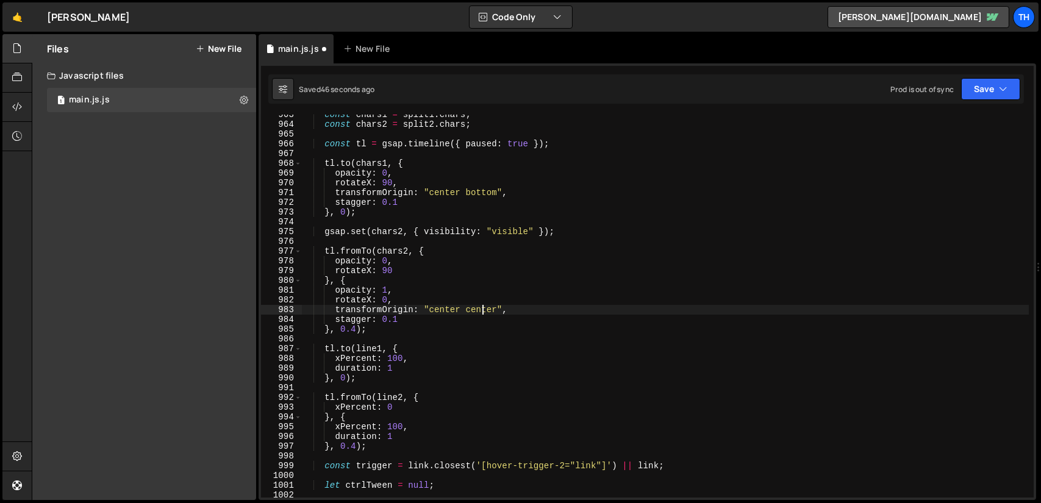
click at [480, 308] on div "const chars1 = split1 . chars ; const chars2 = split2 . chars ; const tl = gsap…" at bounding box center [664, 311] width 727 height 402
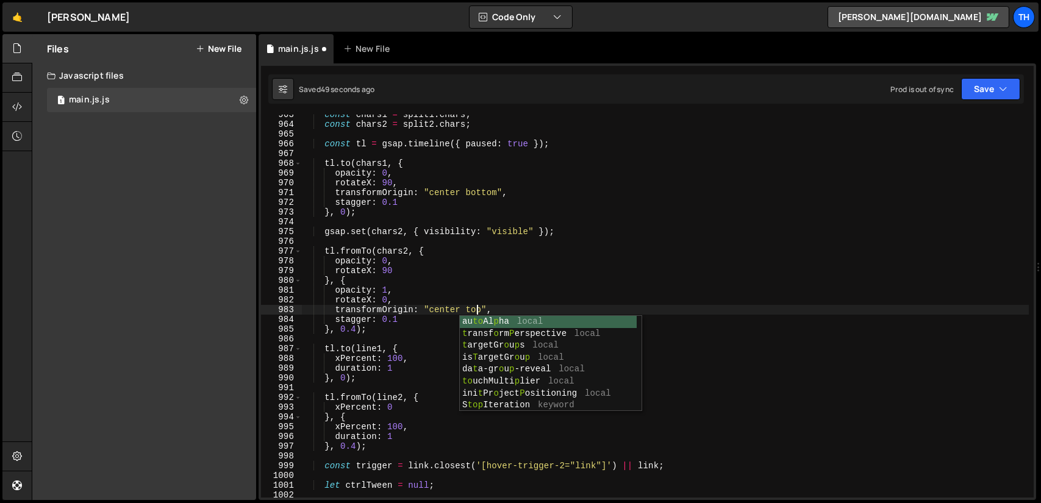
scroll to position [0, 12]
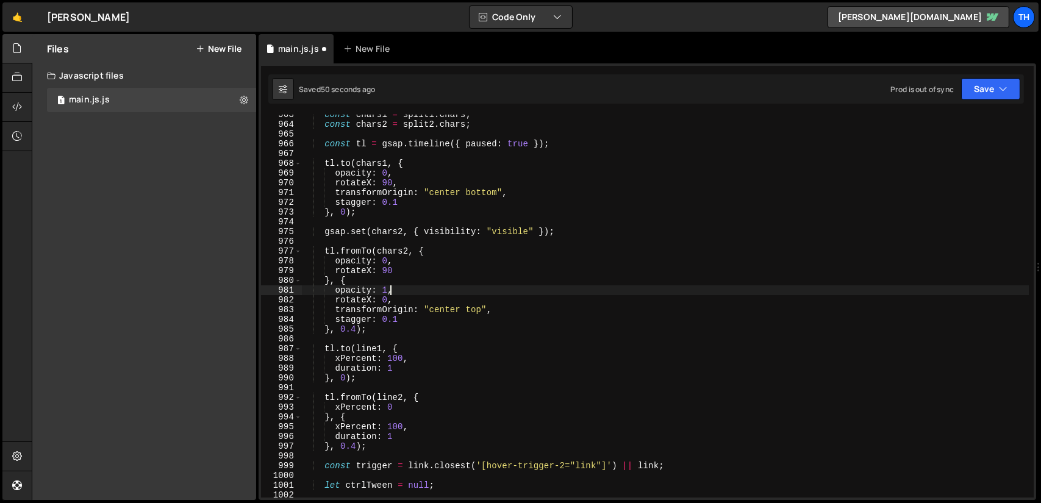
click at [486, 286] on div "const chars1 = split1 . chars ; const chars2 = split2 . chars ; const tl = gsap…" at bounding box center [664, 311] width 727 height 402
click at [1000, 81] on button "Save" at bounding box center [990, 89] width 59 height 22
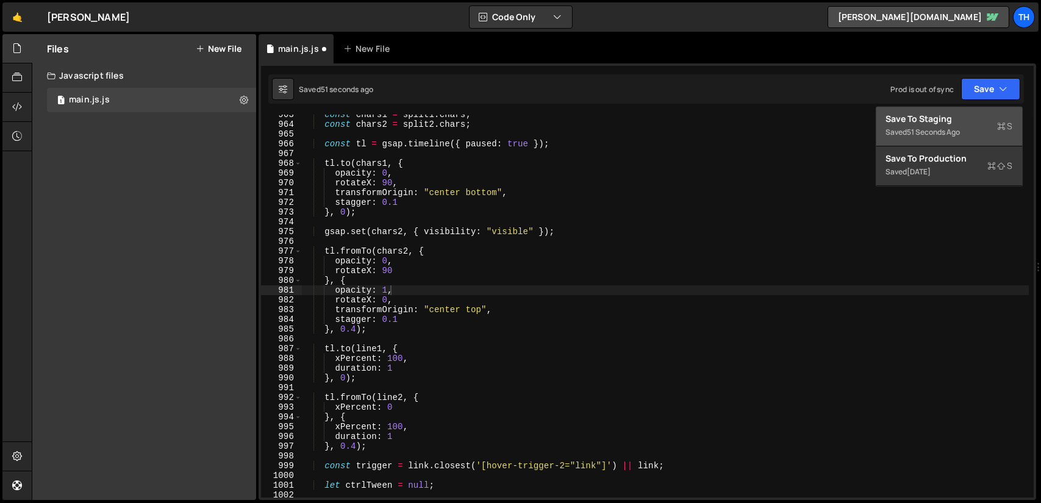
click at [944, 123] on div "Save to Staging S" at bounding box center [949, 119] width 127 height 12
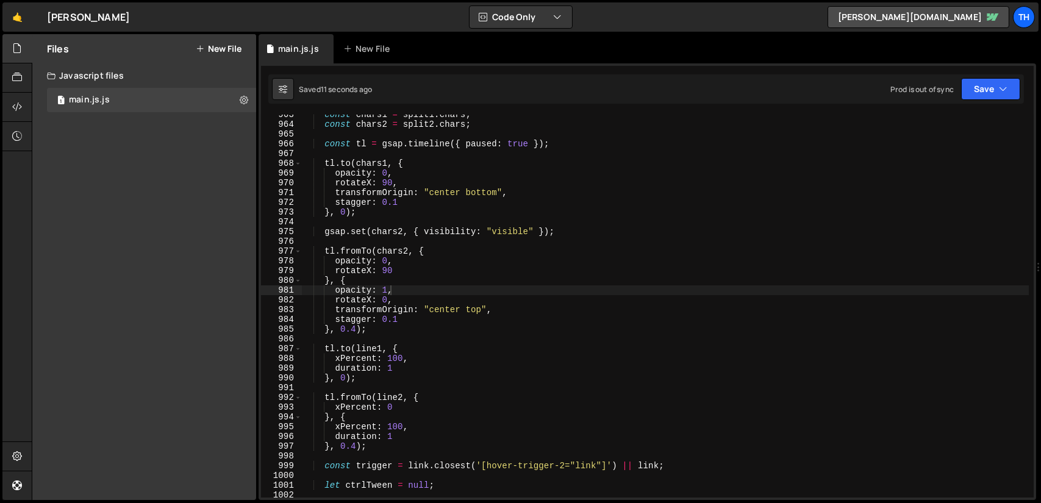
click at [482, 195] on div "const chars1 = split1 . chars ; const chars2 = split2 . chars ; const tl = gsap…" at bounding box center [664, 311] width 727 height 402
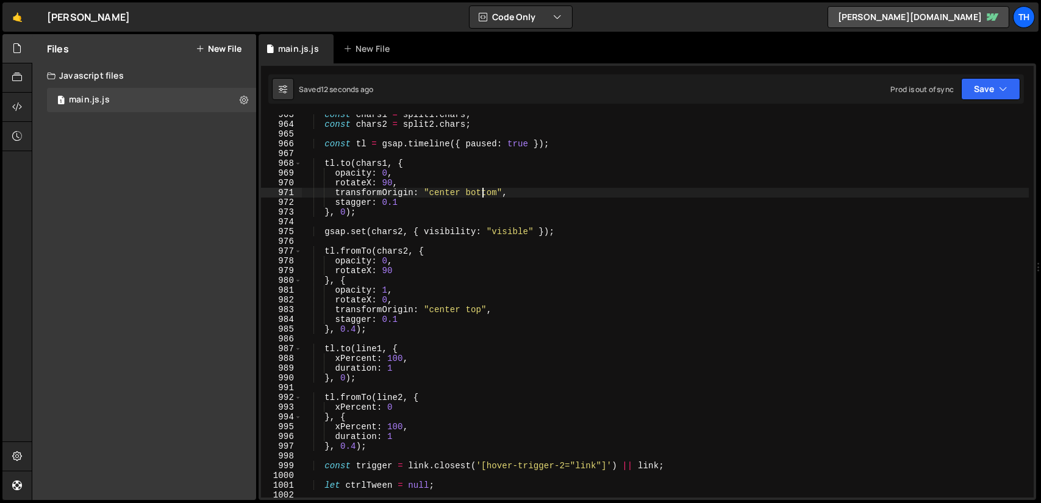
drag, startPoint x: 482, startPoint y: 195, endPoint x: 492, endPoint y: 205, distance: 14.2
click at [482, 194] on div "const chars1 = split1 . chars ; const chars2 = split2 . chars ; const tl = gsap…" at bounding box center [664, 311] width 727 height 402
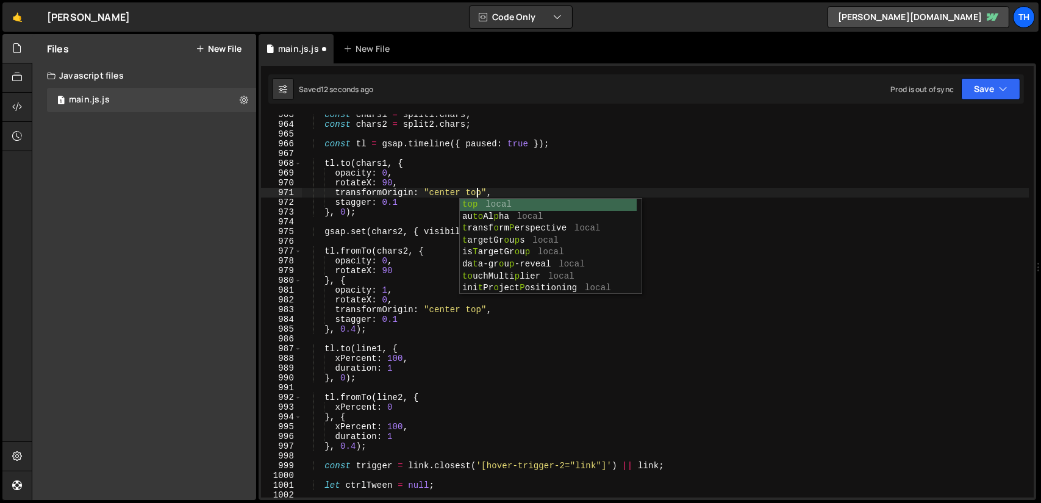
scroll to position [0, 12]
click at [475, 314] on div "const chars1 = split1 . chars ; const chars2 = split2 . chars ; const tl = gsap…" at bounding box center [664, 311] width 727 height 402
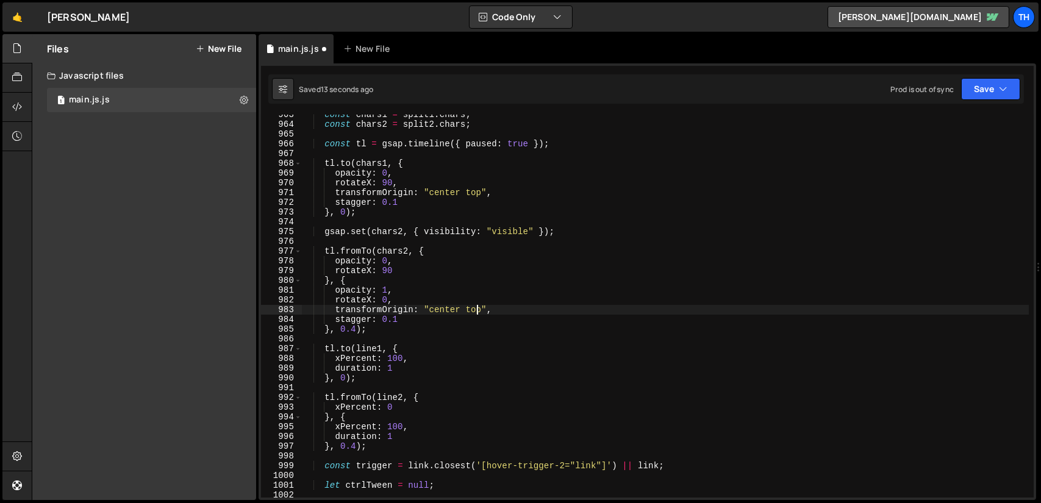
click at [475, 314] on div "const chars1 = split1 . chars ; const chars2 = split2 . chars ; const tl = gsap…" at bounding box center [664, 311] width 727 height 402
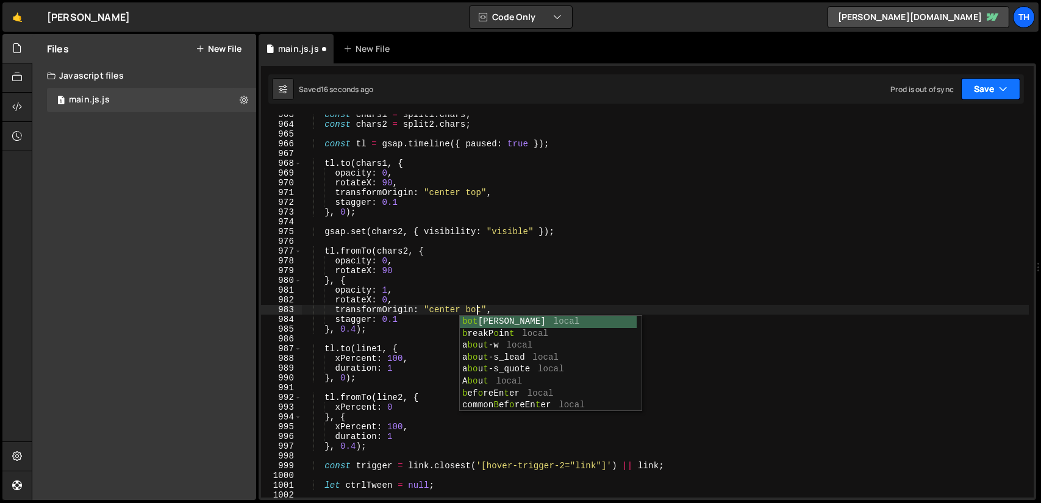
click at [977, 93] on button "Save" at bounding box center [990, 89] width 59 height 22
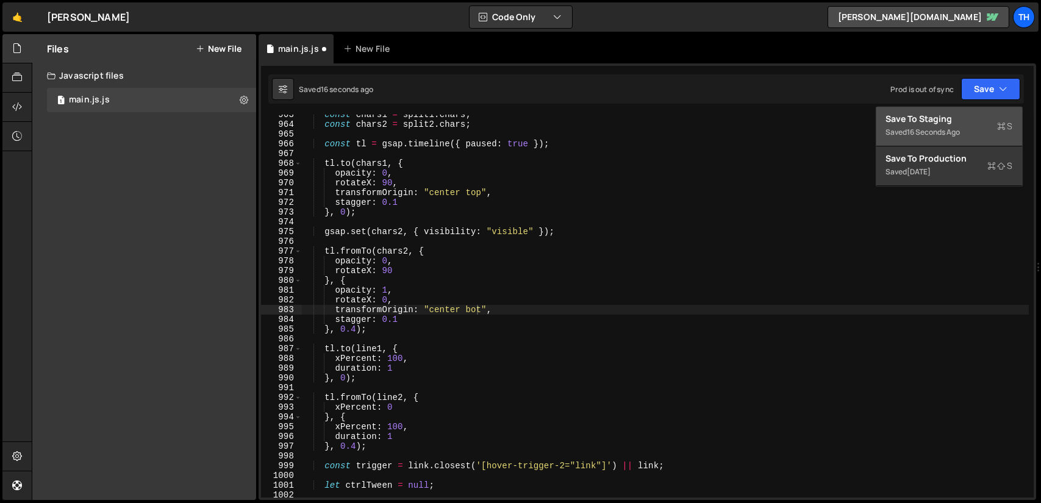
click at [934, 115] on div "Save to Staging S" at bounding box center [949, 119] width 127 height 12
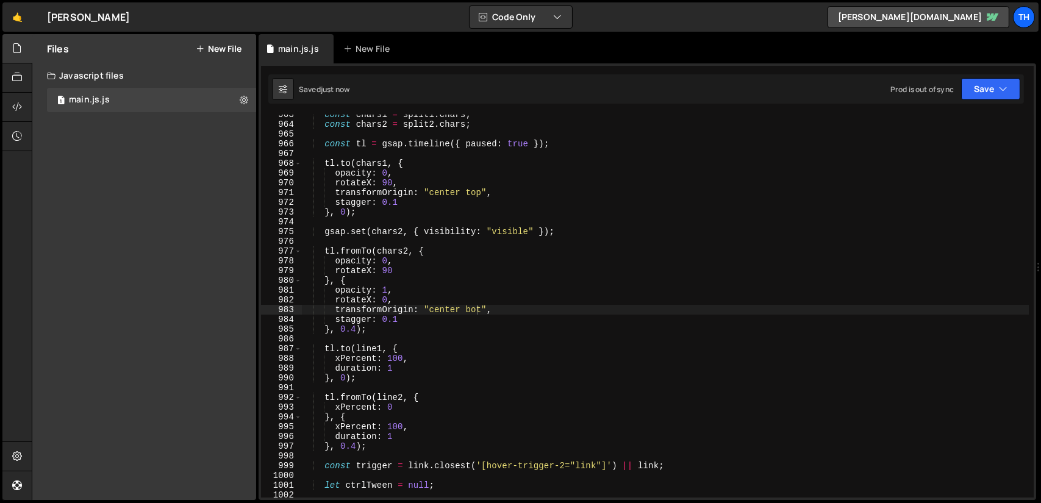
click at [380, 181] on div "const chars1 = split1 . chars ; const chars2 = split2 . chars ; const tl = gsap…" at bounding box center [664, 311] width 727 height 402
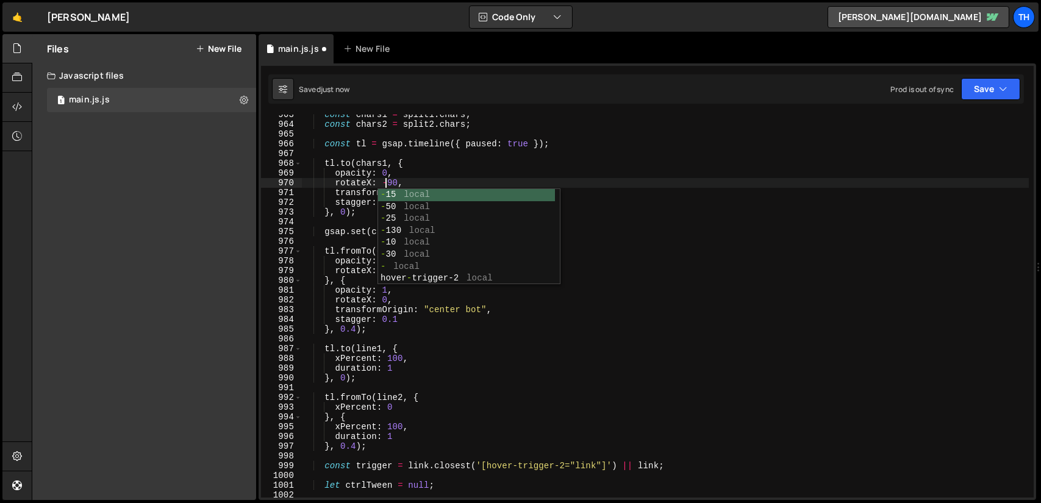
click at [413, 182] on div "const chars1 = split1 . chars ; const chars2 = split2 . chars ; const tl = gsap…" at bounding box center [664, 311] width 727 height 402
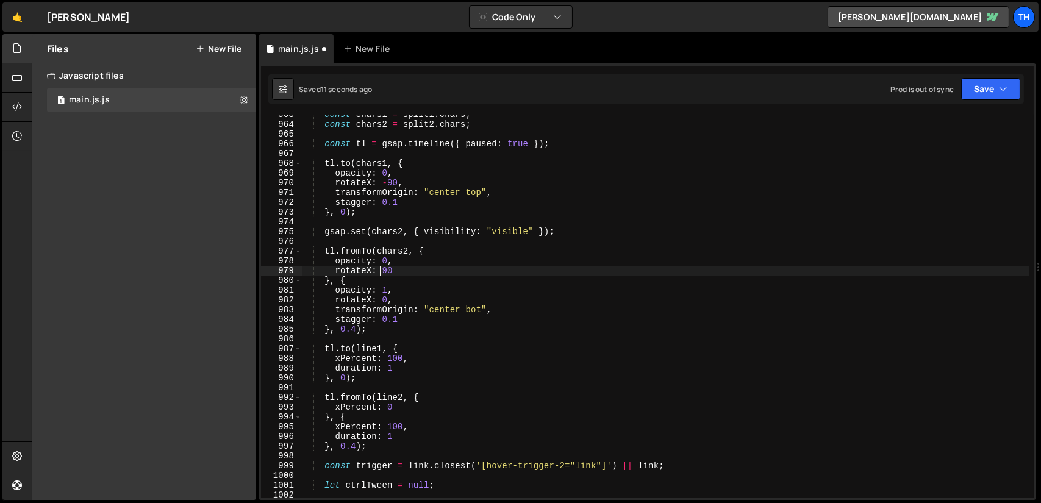
click at [380, 268] on div "const chars1 = split1 . chars ; const chars2 = split2 . chars ; const tl = gsap…" at bounding box center [664, 311] width 727 height 402
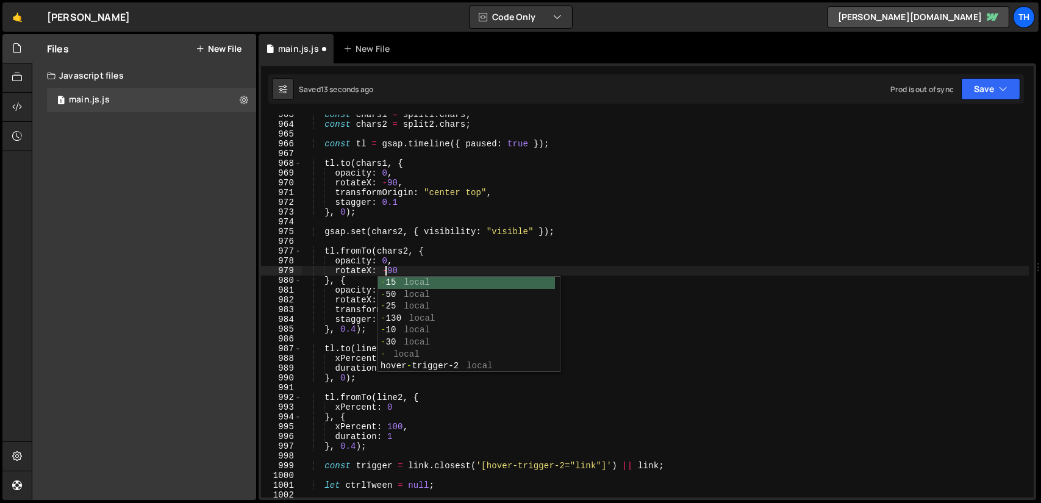
click at [350, 315] on div "const chars1 = split1 . chars ; const chars2 = split2 . chars ; const tl = gsap…" at bounding box center [664, 311] width 727 height 402
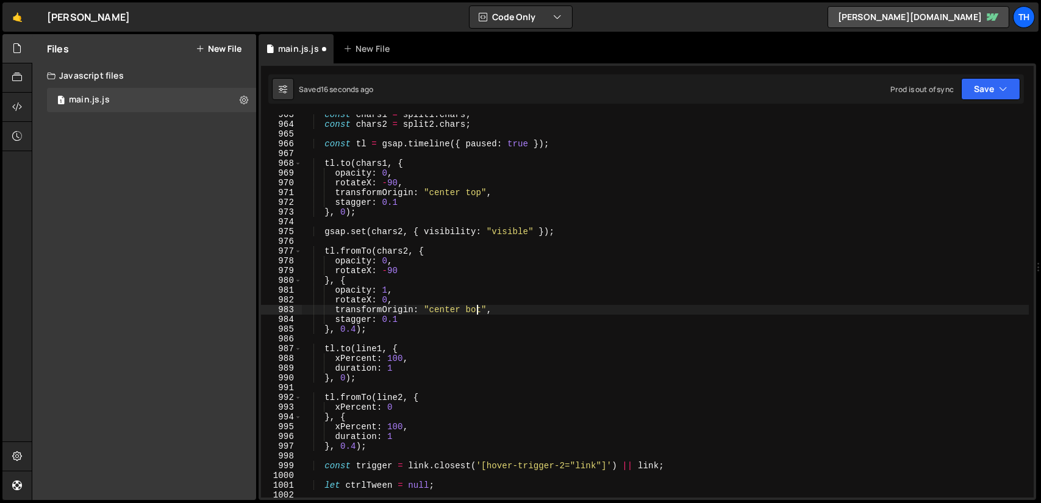
click at [475, 308] on div "const chars1 = split1 . chars ; const chars2 = split2 . chars ; const tl = gsap…" at bounding box center [664, 311] width 727 height 402
click at [516, 269] on div "const chars1 = split1 . chars ; const chars2 = split2 . chars ; const tl = gsap…" at bounding box center [664, 311] width 727 height 402
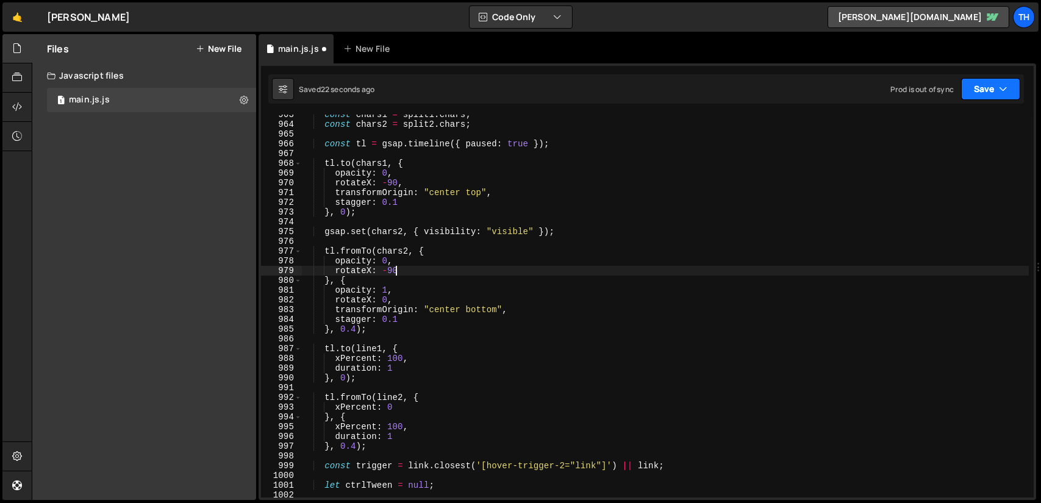
click at [994, 98] on button "Save" at bounding box center [990, 89] width 59 height 22
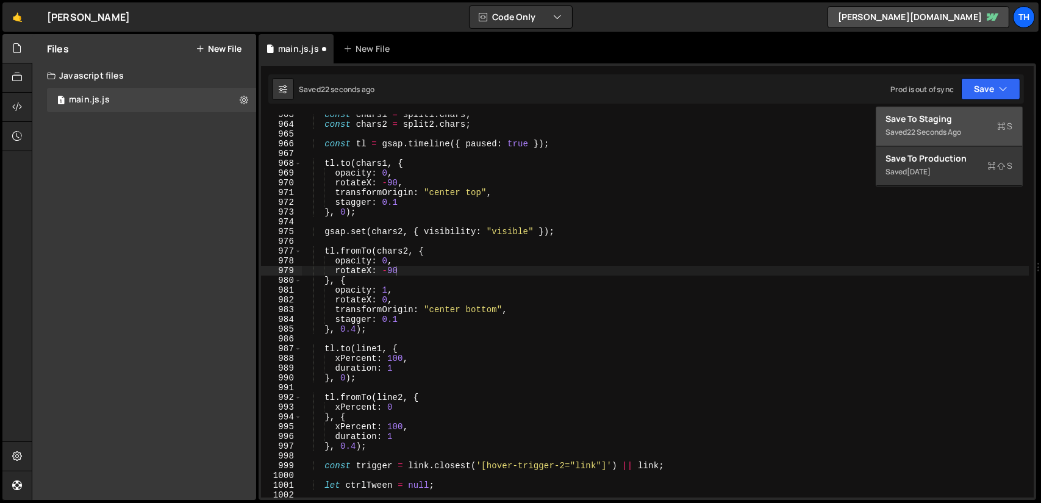
click at [938, 132] on div "22 seconds ago" at bounding box center [934, 132] width 54 height 10
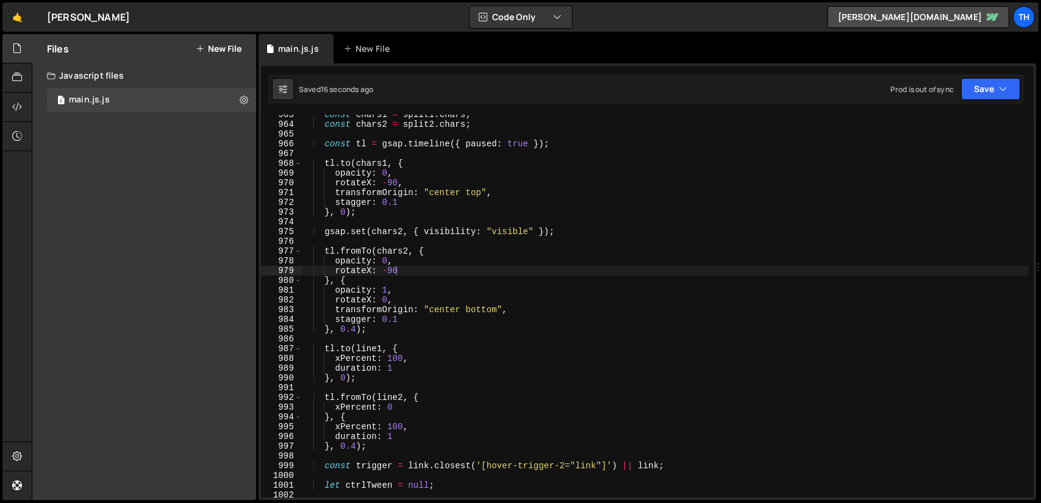
click at [405, 203] on div "const chars1 = split1 . chars ; const chars2 = split2 . chars ; const tl = gsap…" at bounding box center [664, 311] width 727 height 402
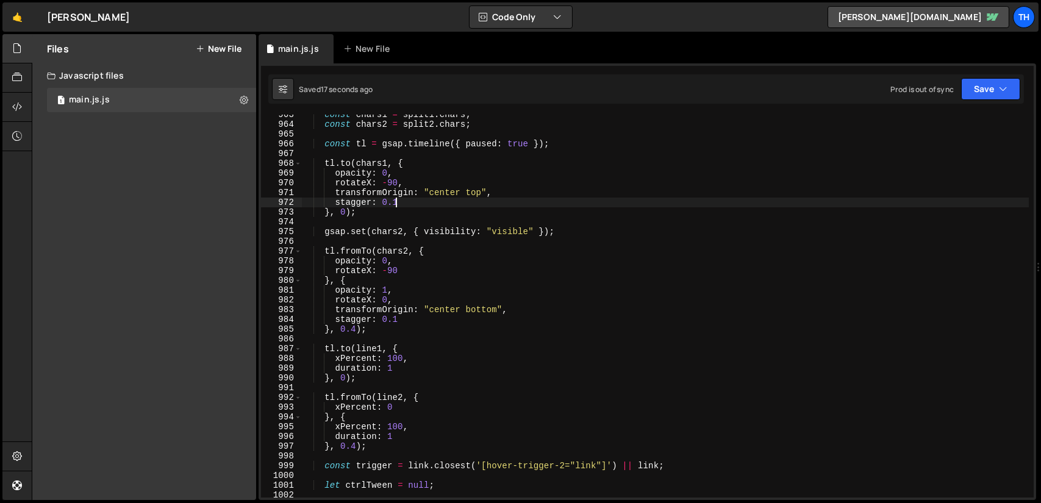
click at [407, 183] on div "const chars1 = split1 . chars ; const chars2 = split2 . chars ; const tl = gsap…" at bounding box center [664, 311] width 727 height 402
type textarea "rotateX: -90,"
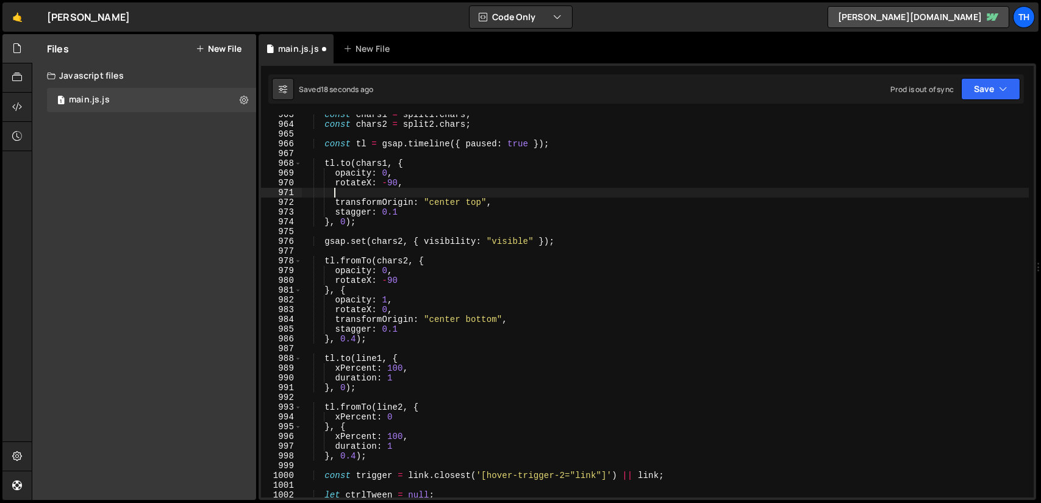
scroll to position [0, 1]
type textarea "x"
type textarea "X"
drag, startPoint x: 410, startPoint y: 191, endPoint x: 334, endPoint y: 193, distance: 75.6
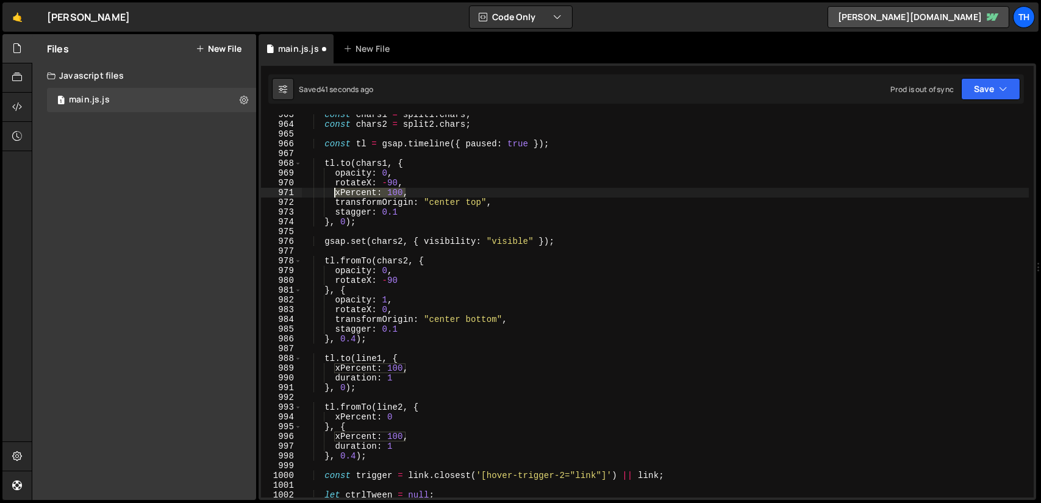
click at [334, 193] on div "const chars1 = split1 . chars ; const chars2 = split2 . chars ; const tl = gsap…" at bounding box center [664, 311] width 727 height 402
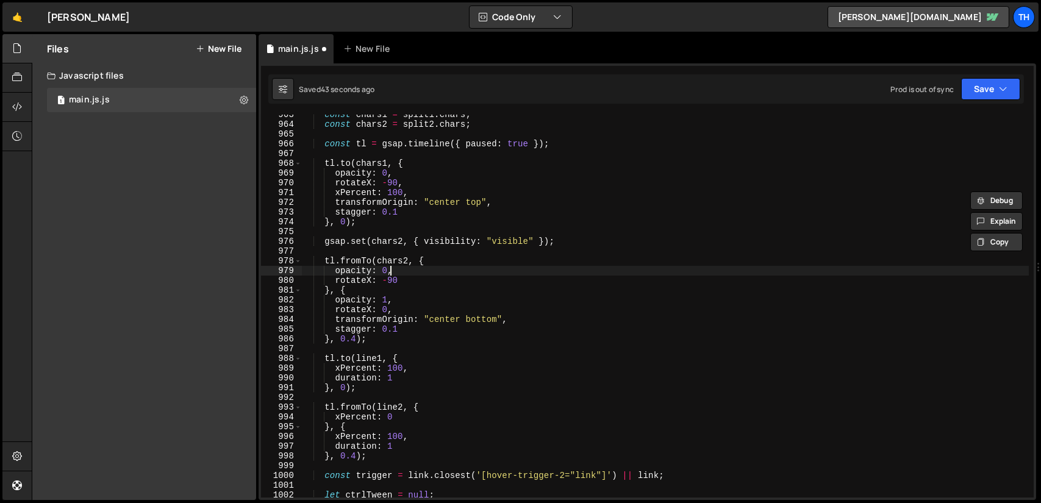
click at [407, 272] on div "const chars1 = split1 . chars ; const chars2 = split2 . chars ; const tl = gsap…" at bounding box center [664, 311] width 727 height 402
type textarea "opacity: 0,"
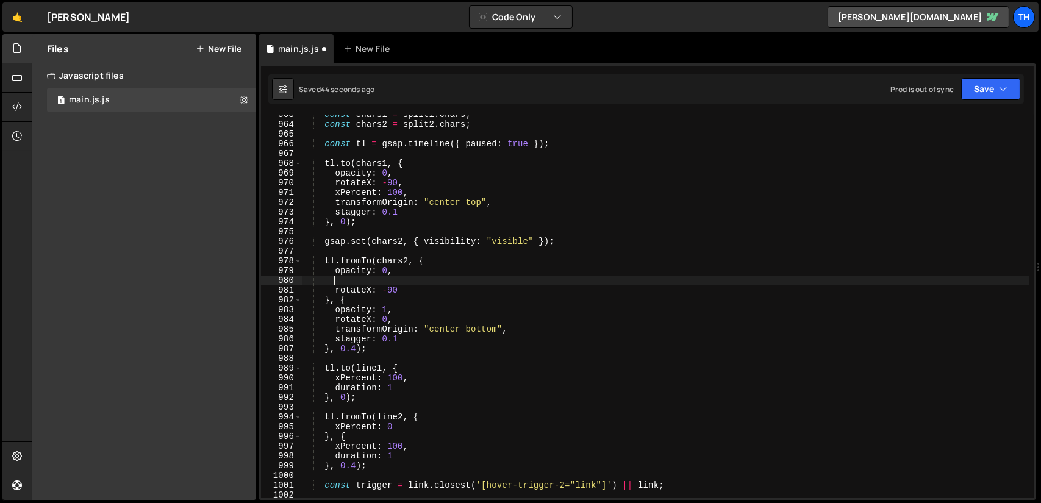
scroll to position [0, 1]
paste textarea "xPercent: 100,"
click at [395, 315] on div "const chars1 = split1 . chars ; const chars2 = split2 . chars ; const tl = gsap…" at bounding box center [664, 311] width 727 height 402
type textarea "rotateX: 0,"
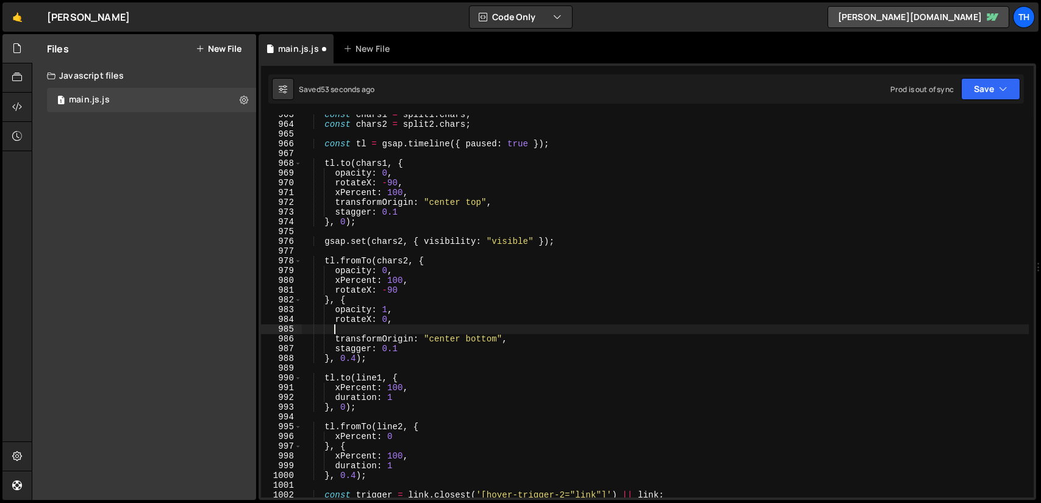
paste textarea "xPercent: 100,"
click at [394, 328] on div "const chars1 = split1 . chars ; const chars2 = split2 . chars ; const tl = gsap…" at bounding box center [664, 311] width 727 height 402
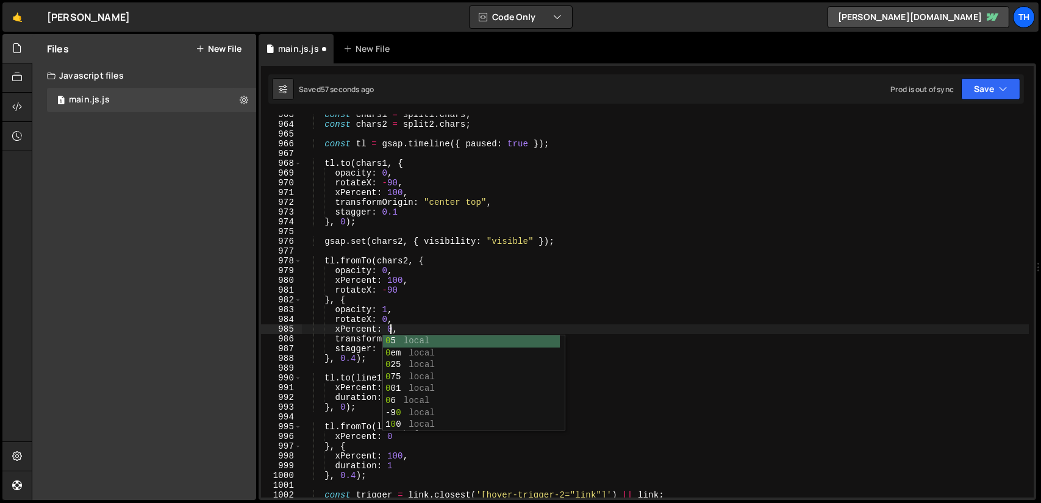
click at [393, 280] on div "const chars1 = split1 . chars ; const chars2 = split2 . chars ; const tl = gsap…" at bounding box center [664, 311] width 727 height 402
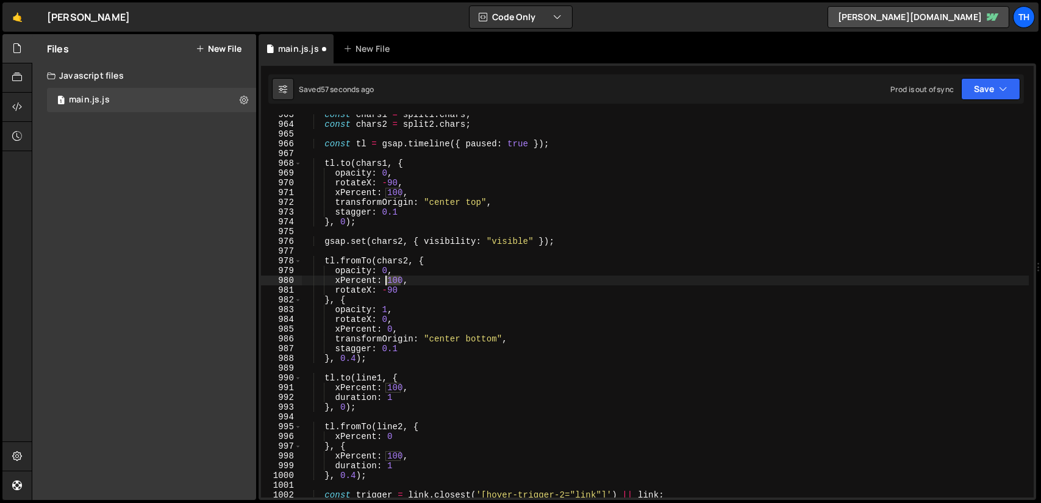
click at [393, 280] on div "const chars1 = split1 . chars ; const chars2 = split2 . chars ; const tl = gsap…" at bounding box center [664, 311] width 727 height 402
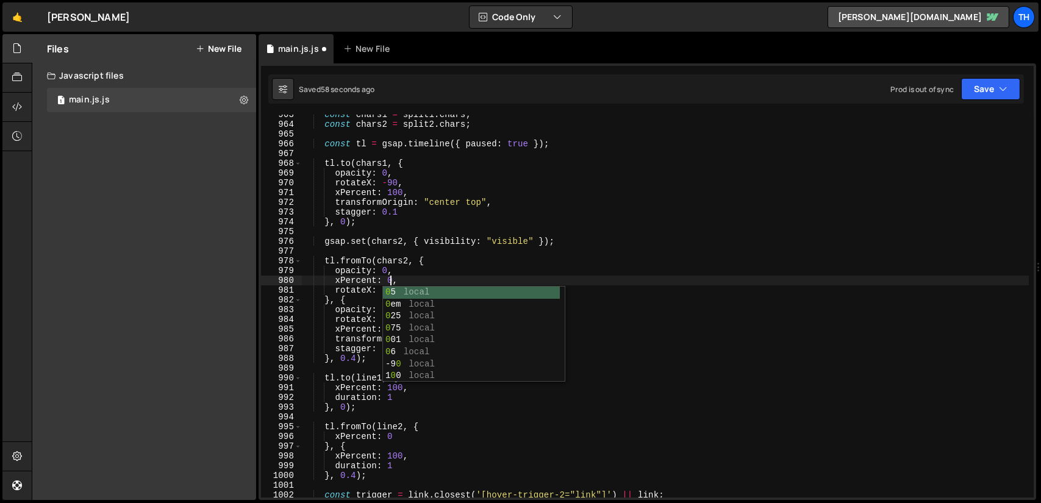
click at [402, 265] on div "const chars1 = split1 . chars ; const chars2 = split2 . chars ; const tl = gsap…" at bounding box center [664, 311] width 727 height 402
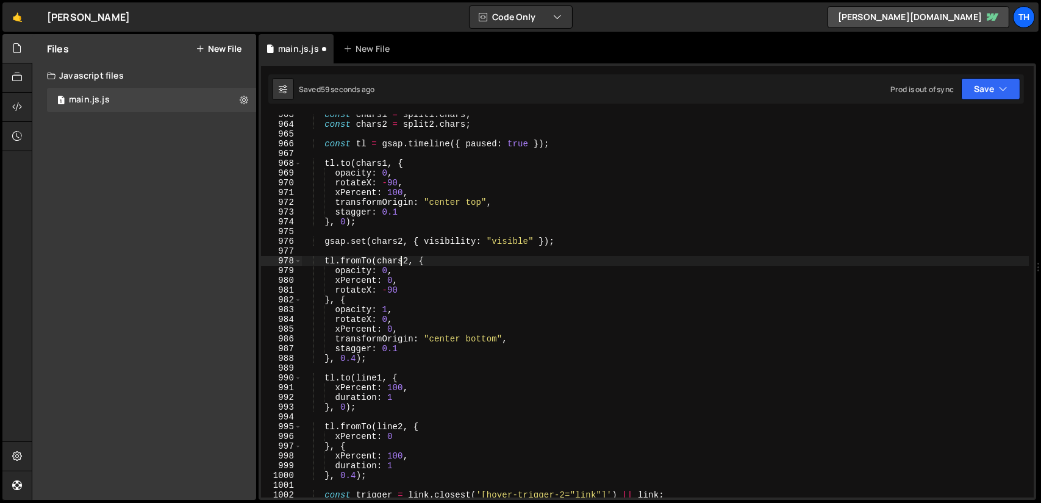
click at [386, 330] on div "const chars1 = split1 . chars ; const chars2 = split2 . chars ; const tl = gsap…" at bounding box center [664, 311] width 727 height 402
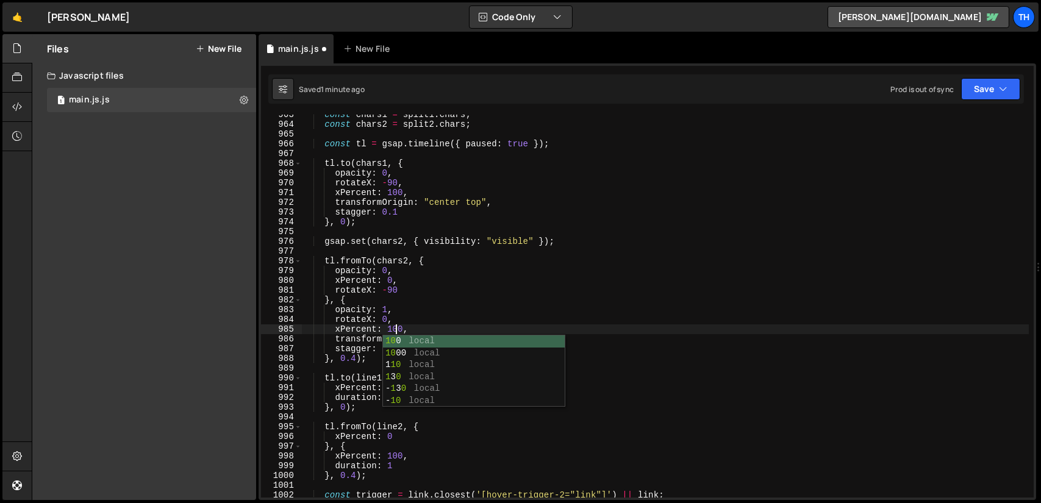
click at [435, 288] on div "const chars1 = split1 . chars ; const chars2 = split2 . chars ; const tl = gsap…" at bounding box center [664, 311] width 727 height 402
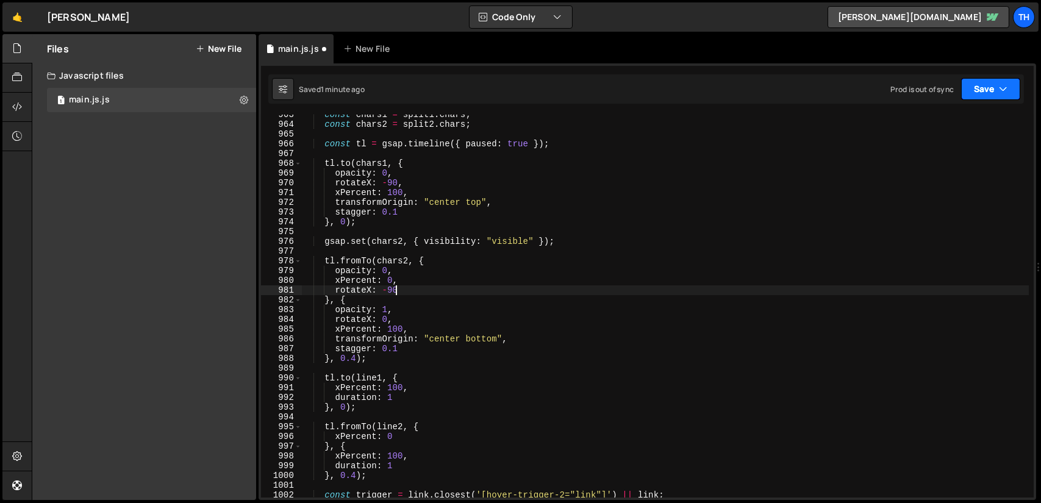
click at [995, 87] on button "Save" at bounding box center [990, 89] width 59 height 22
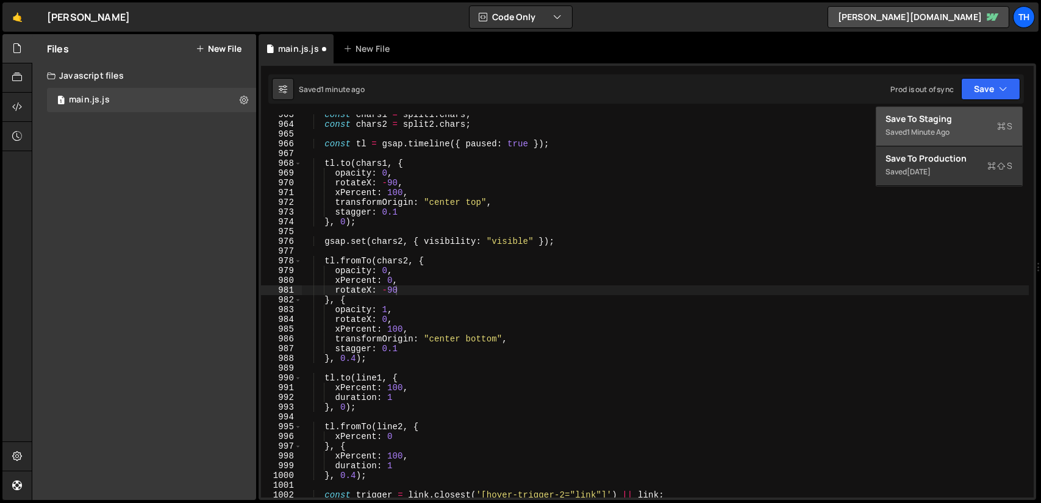
click at [938, 123] on div "Save to Staging S" at bounding box center [949, 119] width 127 height 12
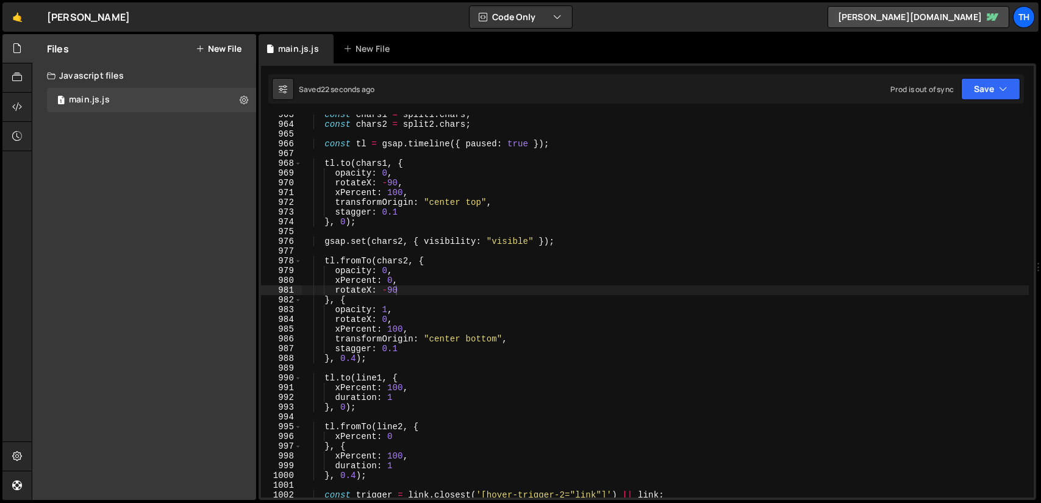
type textarea "xPercent: 100,"
click at [407, 326] on div "const chars1 = split1 . chars ; const chars2 = split2 . chars ; const tl = gsap…" at bounding box center [664, 311] width 727 height 402
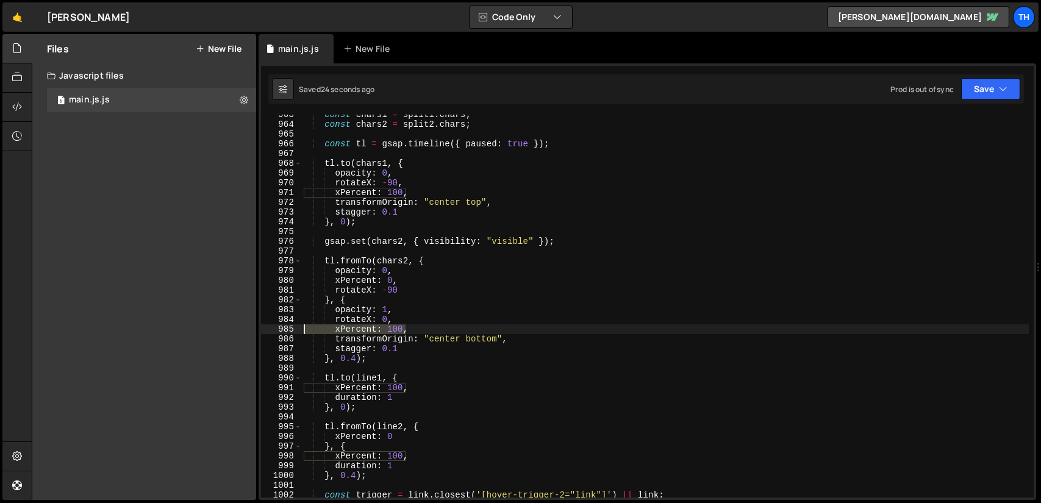
drag, startPoint x: 416, startPoint y: 326, endPoint x: 292, endPoint y: 330, distance: 123.8
click at [292, 330] on div "xPercent: 100, 963 964 965 966 967 968 969 970 971 972 973 974 975 976 977 978 …" at bounding box center [647, 306] width 772 height 383
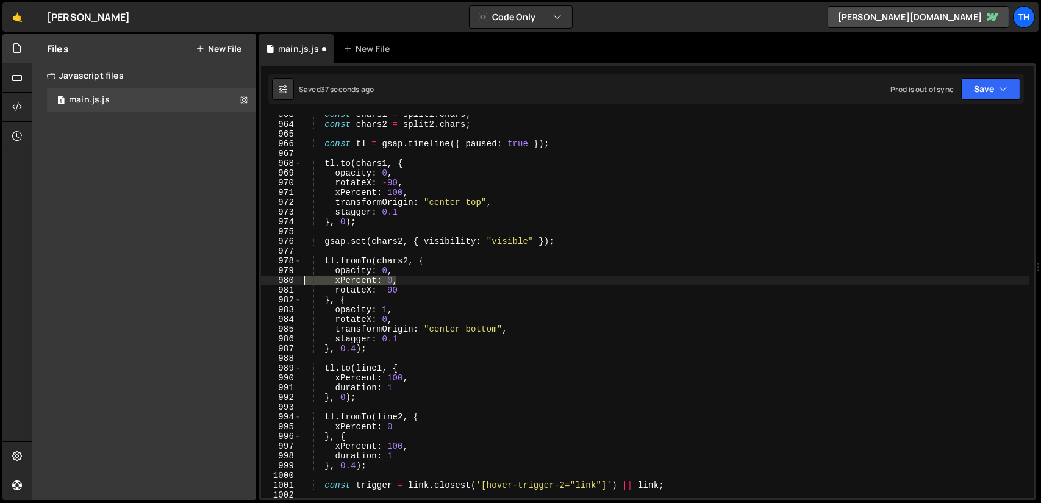
drag, startPoint x: 400, startPoint y: 280, endPoint x: 304, endPoint y: 279, distance: 96.3
click at [304, 279] on div "const chars1 = split1 . chars ; const chars2 = split2 . chars ; const tl = gsap…" at bounding box center [664, 311] width 727 height 402
type textarea "xPercent: 0,"
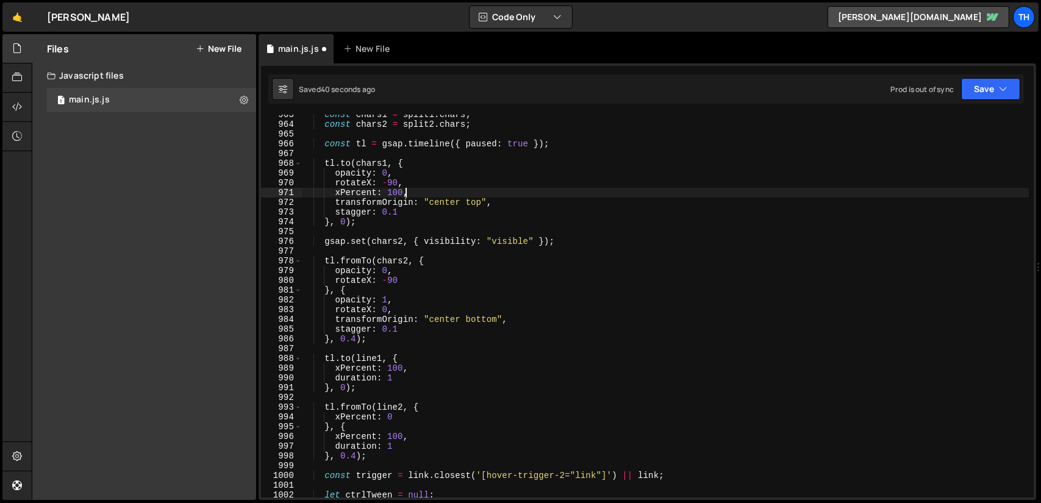
click at [405, 190] on div "const chars1 = split1 . chars ; const chars2 = split2 . chars ; const tl = gsap…" at bounding box center [664, 311] width 727 height 402
type textarea "xPercent: 100,"
drag, startPoint x: 408, startPoint y: 191, endPoint x: 308, endPoint y: 197, distance: 100.1
click at [308, 197] on div "const chars1 = split1 . chars ; const chars2 = split2 . chars ; const tl = gsap…" at bounding box center [664, 311] width 727 height 402
type textarea "rotateX: -90,"
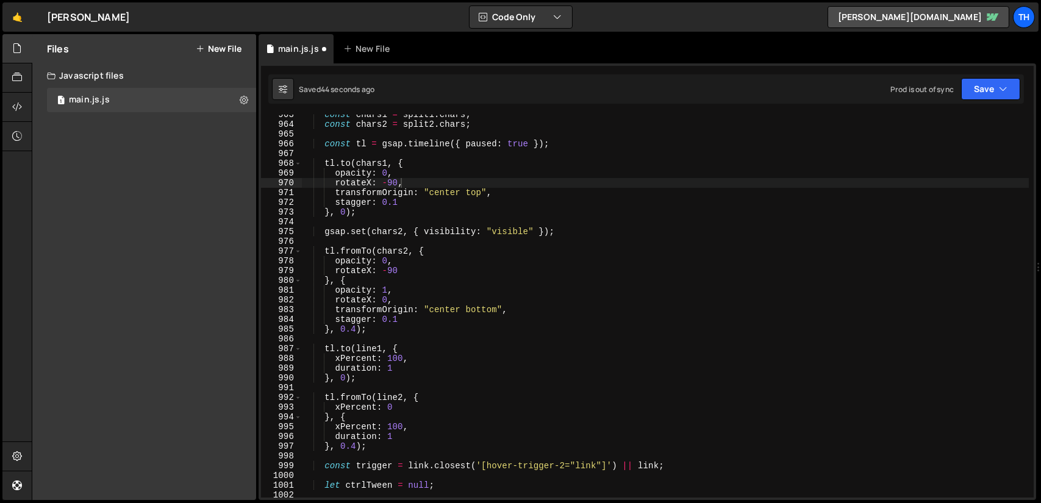
click at [985, 104] on div "1 Type cmd + s to save your Javascript file. הההההההההההההההההההההההההההההההההה…" at bounding box center [646, 281] width 777 height 436
click at [986, 92] on button "Save" at bounding box center [990, 89] width 59 height 22
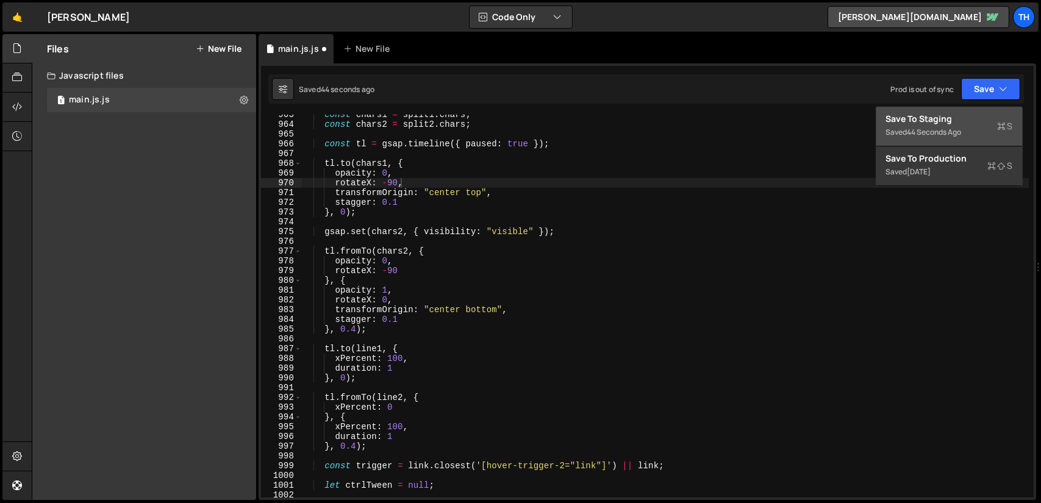
click at [926, 119] on div "Save to Staging S" at bounding box center [949, 119] width 127 height 12
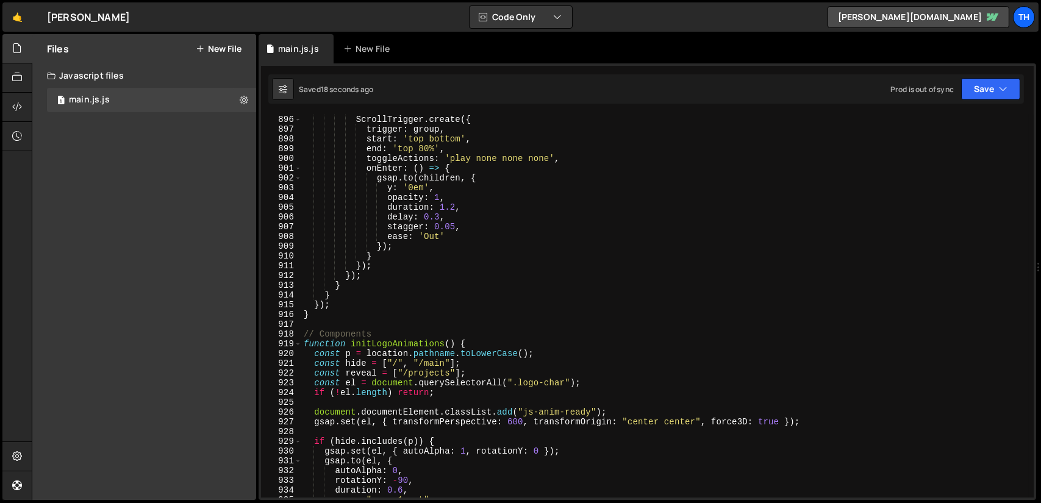
scroll to position [8775, 0]
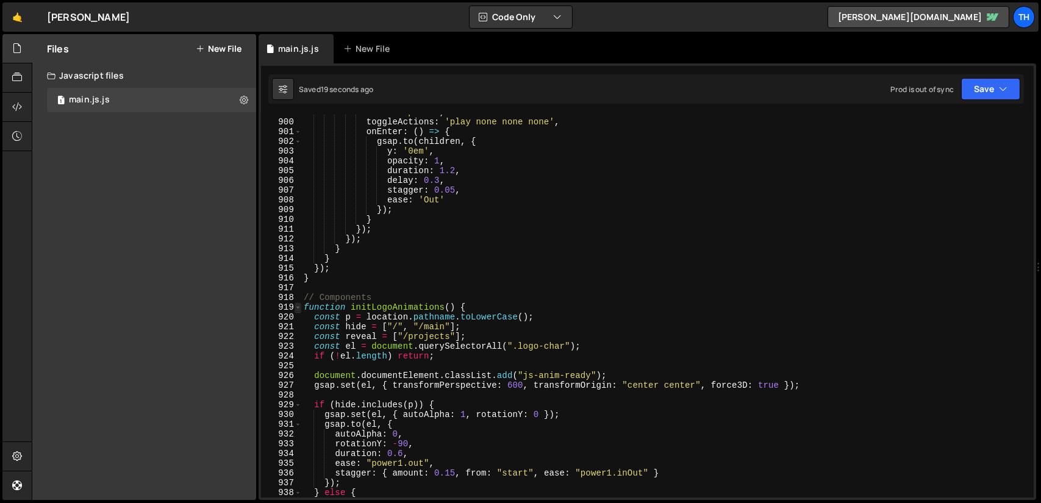
click at [299, 308] on span at bounding box center [297, 307] width 7 height 10
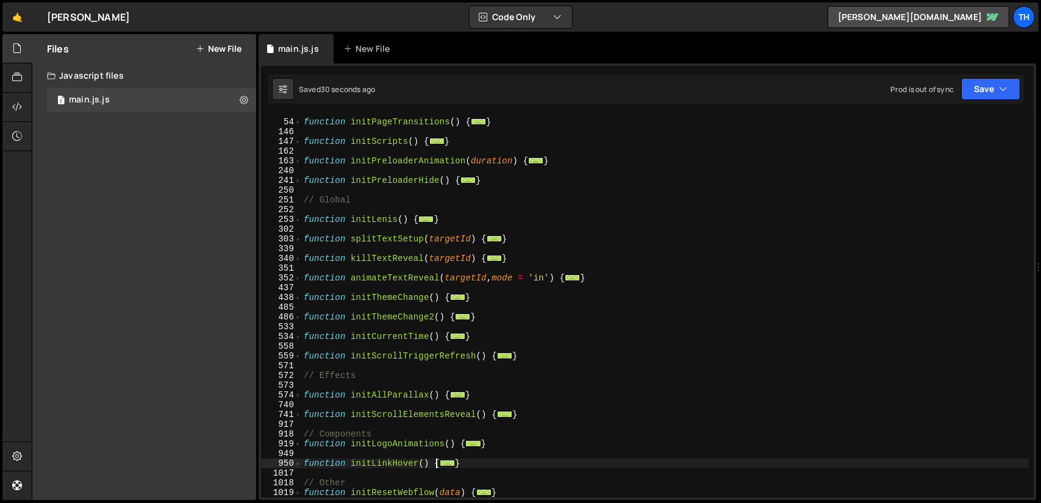
scroll to position [219, 0]
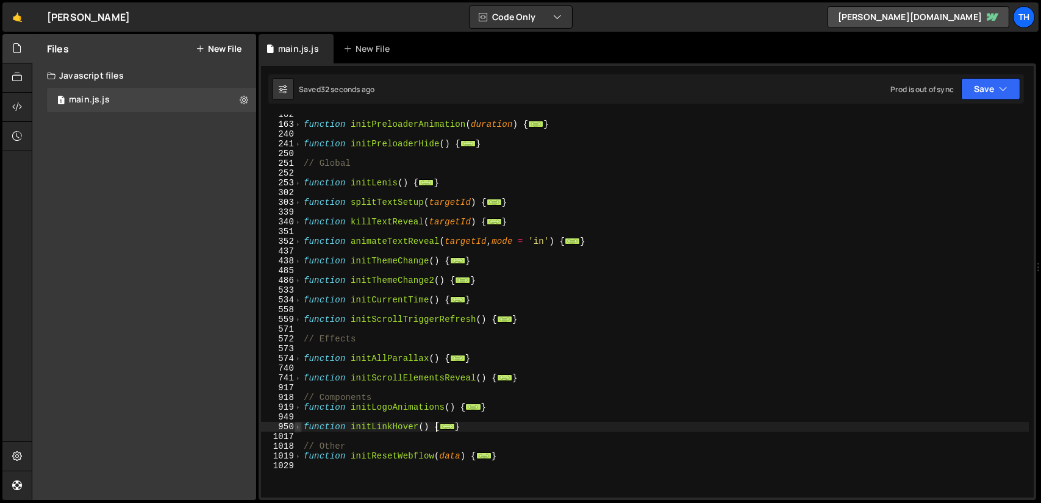
click at [299, 425] on span at bounding box center [297, 427] width 7 height 10
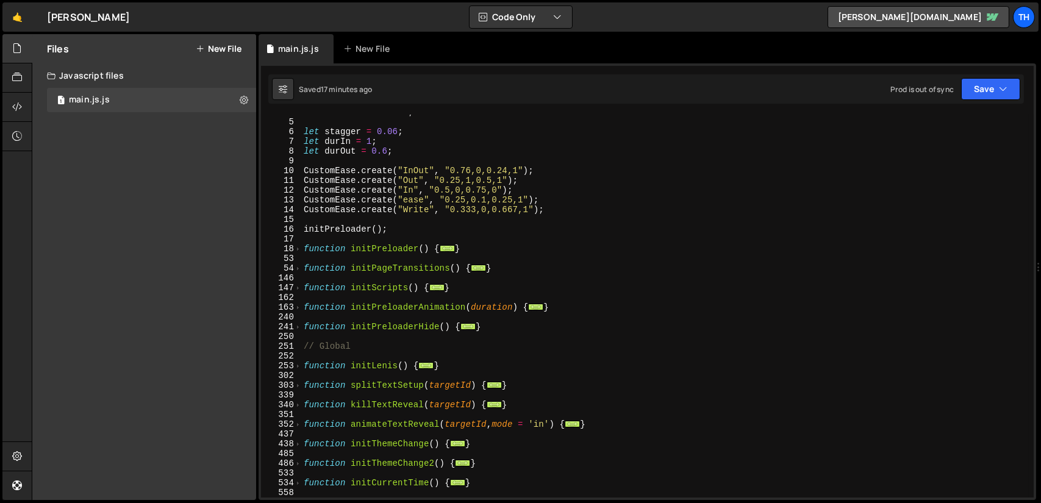
scroll to position [37, 0]
click at [300, 269] on span at bounding box center [297, 268] width 7 height 10
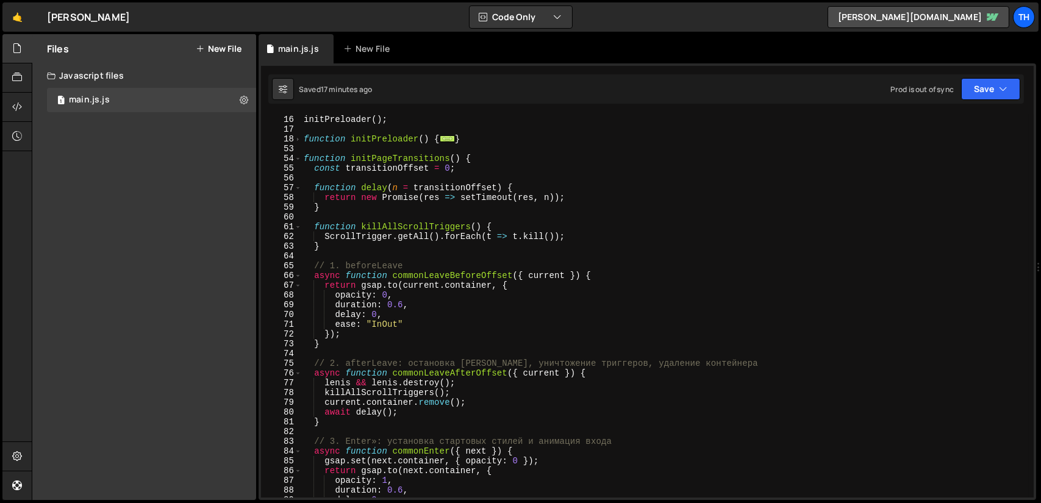
scroll to position [146, 0]
